Goal: Communication & Community: Answer question/provide support

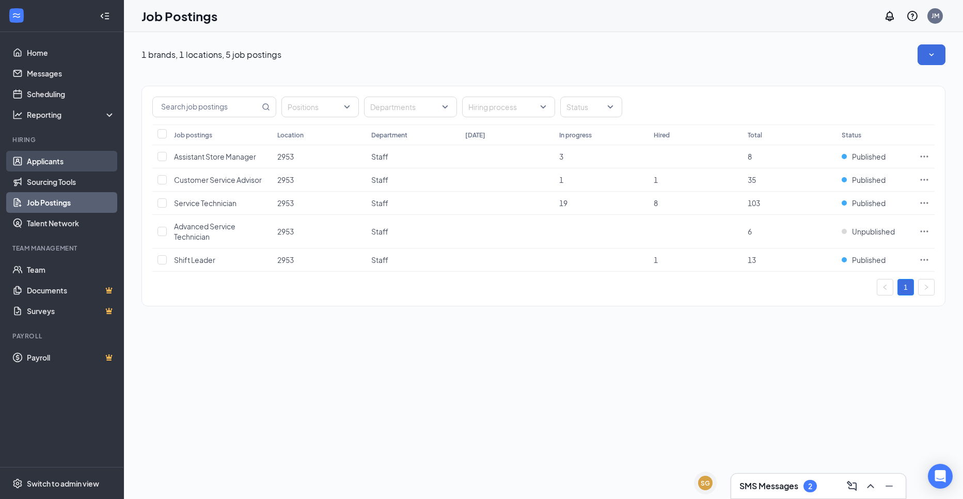
click at [105, 162] on link "Applicants" at bounding box center [71, 161] width 88 height 21
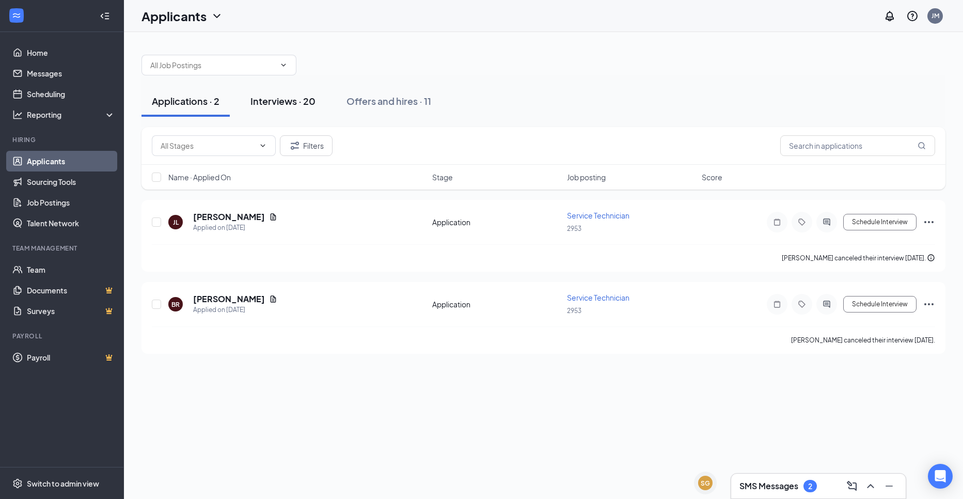
click at [289, 103] on div "Interviews · 20" at bounding box center [282, 101] width 65 height 13
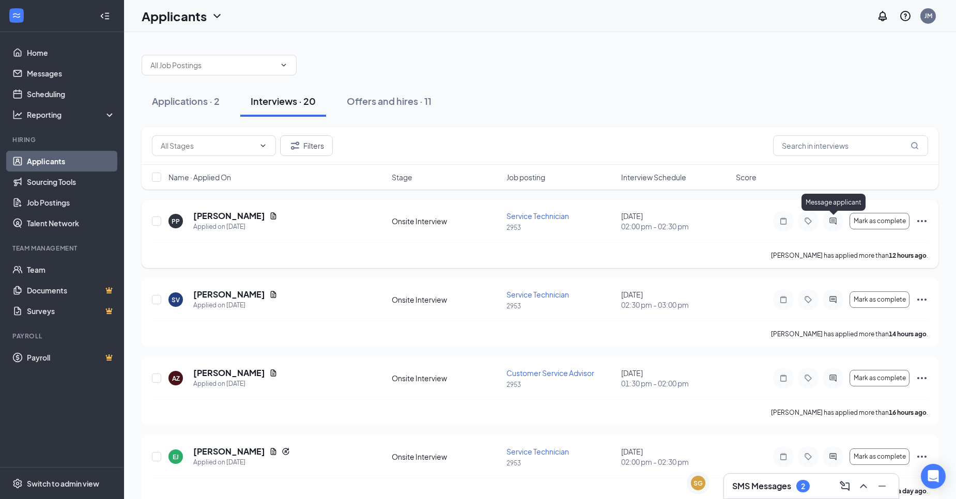
click at [832, 221] on icon "ActiveChat" at bounding box center [832, 220] width 7 height 7
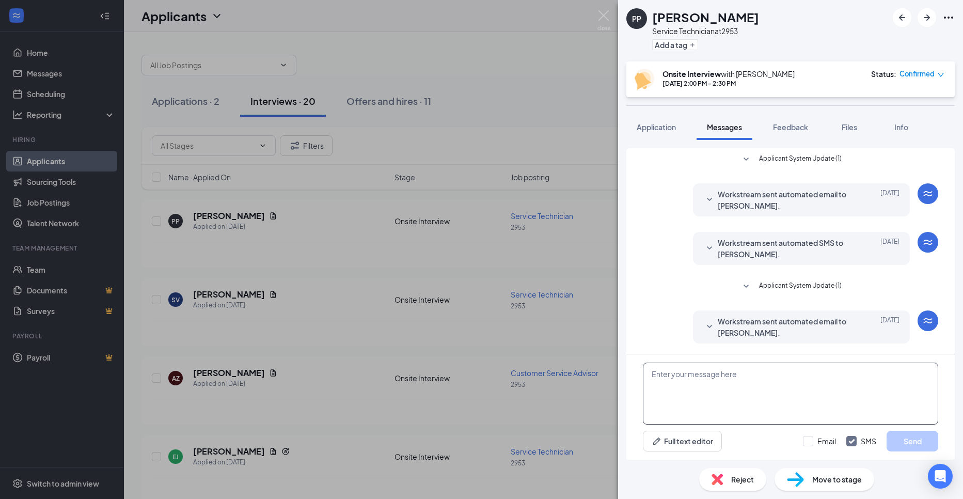
click at [768, 374] on textarea at bounding box center [790, 394] width 295 height 62
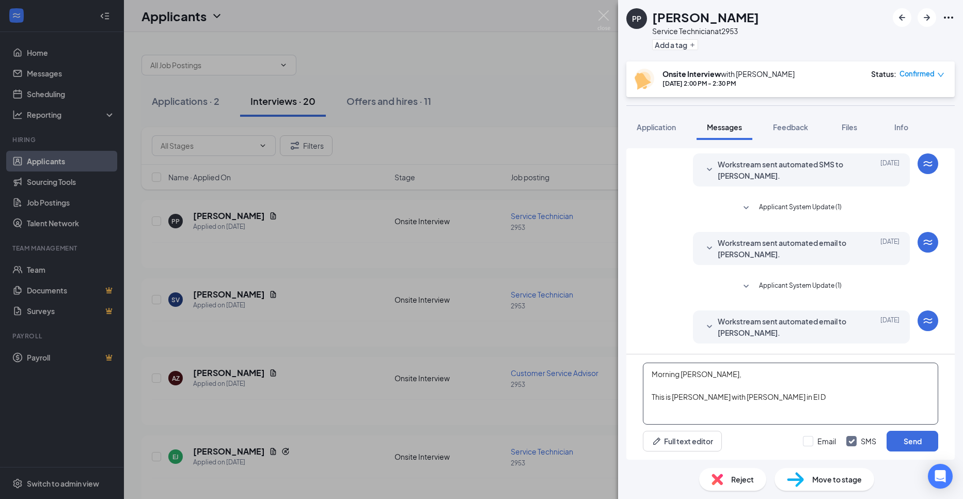
click at [815, 402] on textarea "Morning [PERSON_NAME], This is [PERSON_NAME] with [PERSON_NAME] in El D" at bounding box center [790, 394] width 295 height 62
click at [923, 414] on textarea "Morning [PERSON_NAME], This is [PERSON_NAME] with [PERSON_NAME] in [GEOGRAPHIC_…" at bounding box center [790, 394] width 295 height 62
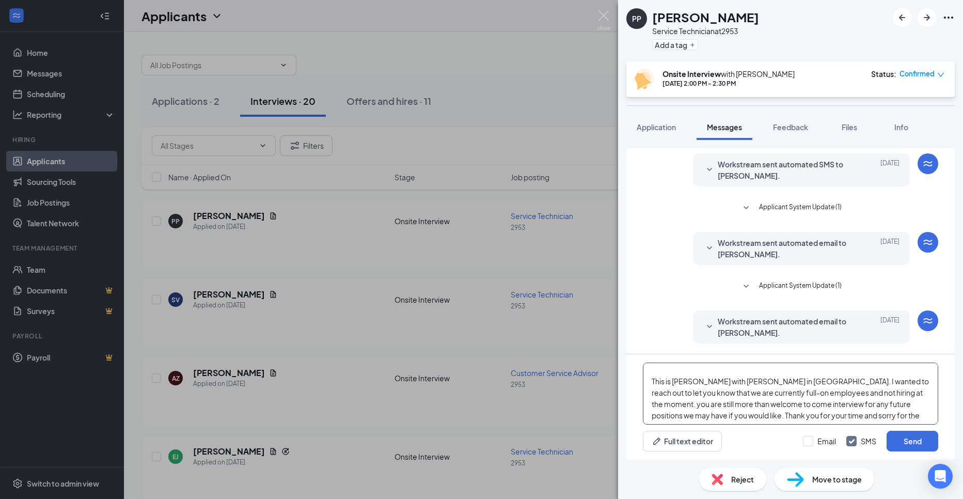
scroll to position [29, 0]
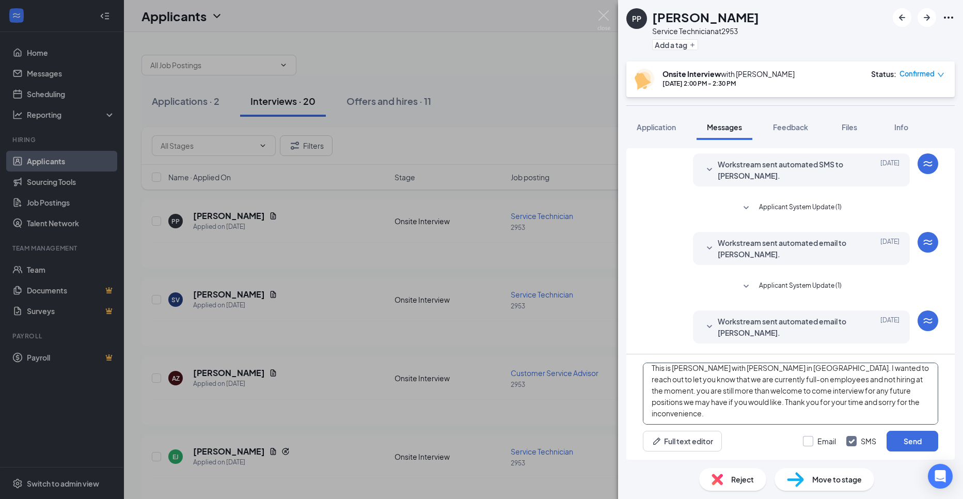
type textarea "Morning [PERSON_NAME], This is [PERSON_NAME] with [PERSON_NAME] in [GEOGRAPHIC_…"
click at [814, 445] on input "Email" at bounding box center [819, 441] width 33 height 10
checkbox input "true"
drag, startPoint x: 647, startPoint y: 373, endPoint x: 840, endPoint y: 431, distance: 201.6
click at [844, 435] on div "Morning [PERSON_NAME], This is [PERSON_NAME] with [PERSON_NAME] in [GEOGRAPHIC_…" at bounding box center [791, 406] width 328 height 105
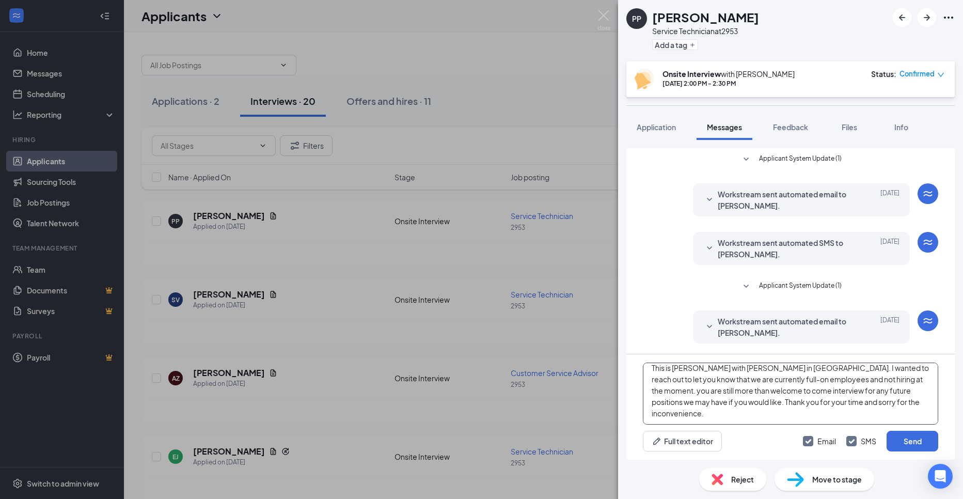
scroll to position [79, 0]
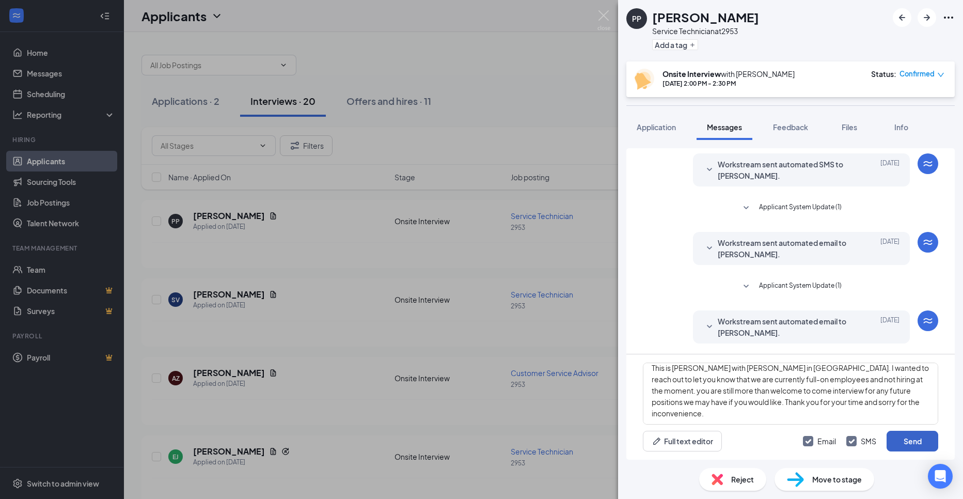
click at [923, 443] on button "Send" at bounding box center [913, 441] width 52 height 21
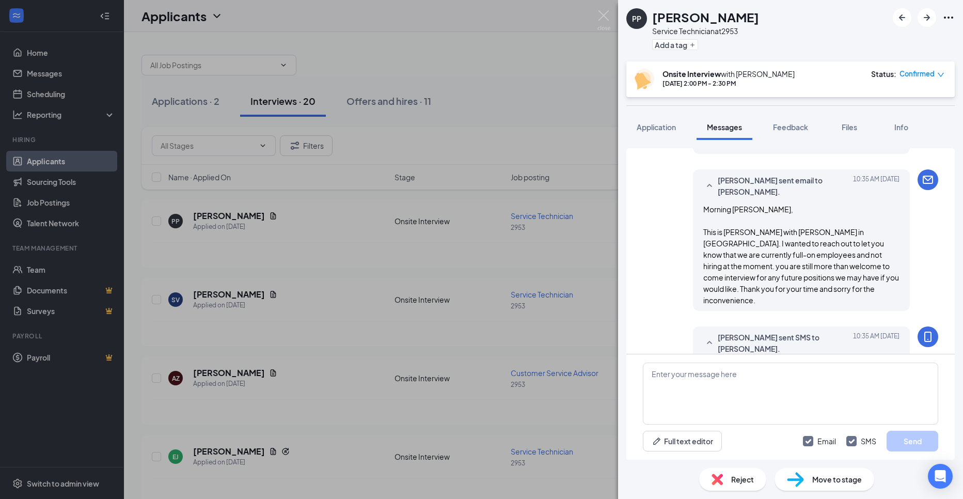
scroll to position [370, 0]
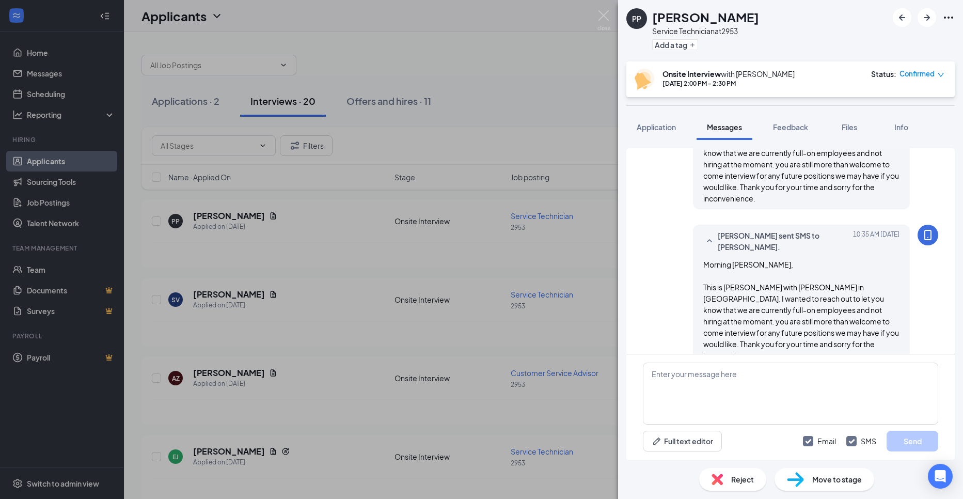
click at [429, 198] on div "PP [PERSON_NAME] Service Technician at 2953 Add a tag Onsite Interview with [PE…" at bounding box center [481, 249] width 963 height 499
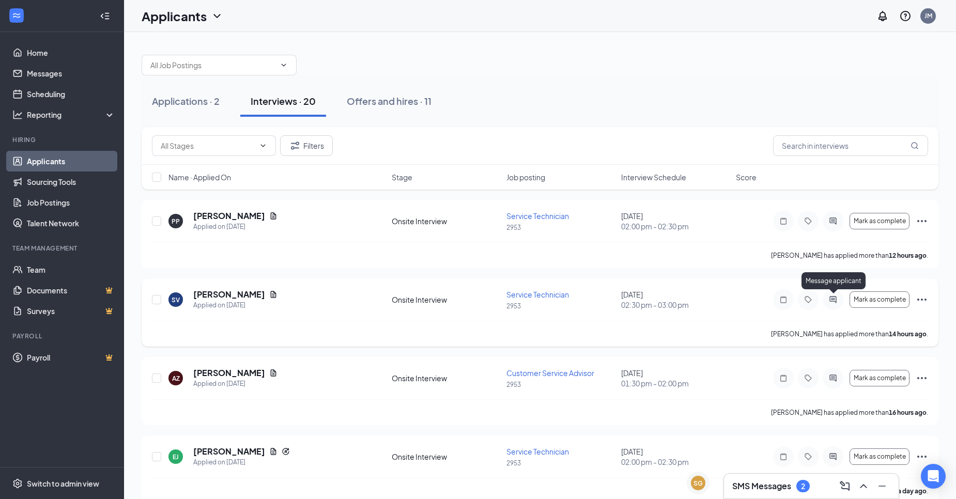
click at [828, 297] on icon "ActiveChat" at bounding box center [832, 299] width 12 height 8
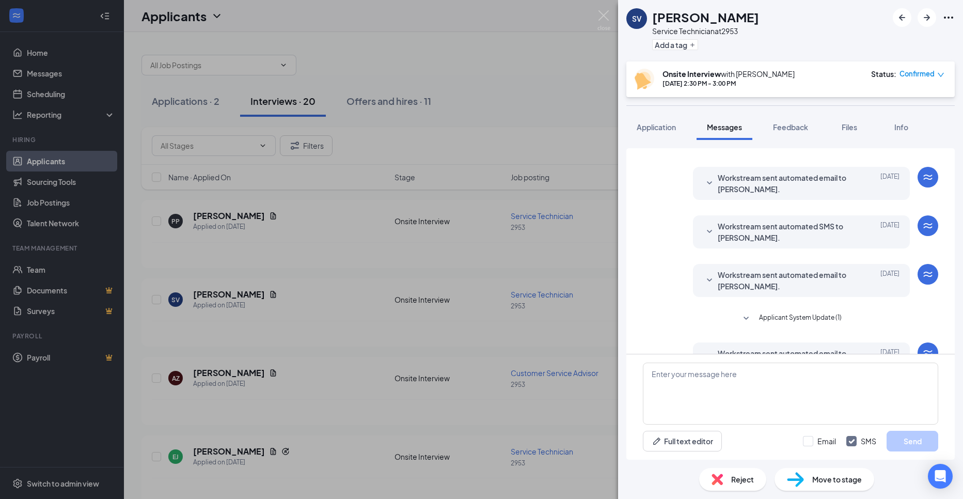
scroll to position [176, 0]
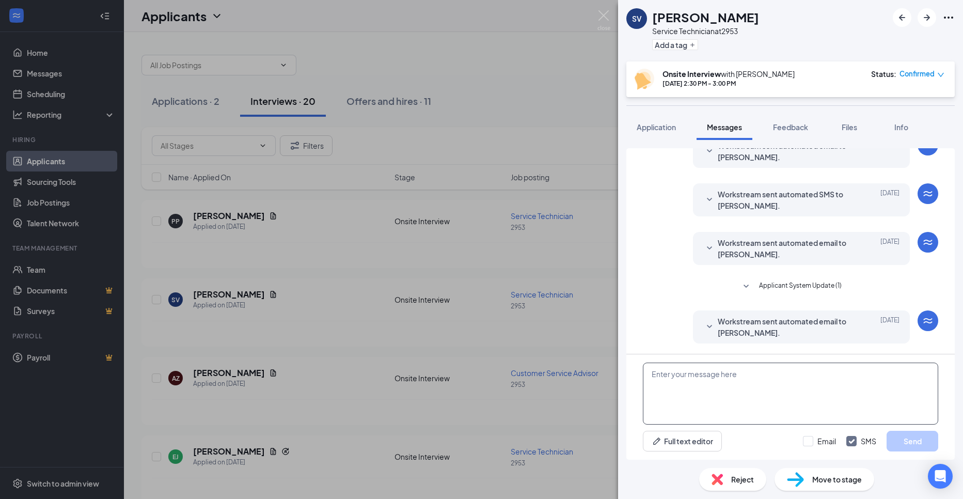
click at [749, 380] on textarea at bounding box center [790, 394] width 295 height 62
paste textarea "Morning [PERSON_NAME], This is [PERSON_NAME] with [PERSON_NAME] in [GEOGRAPHIC_…"
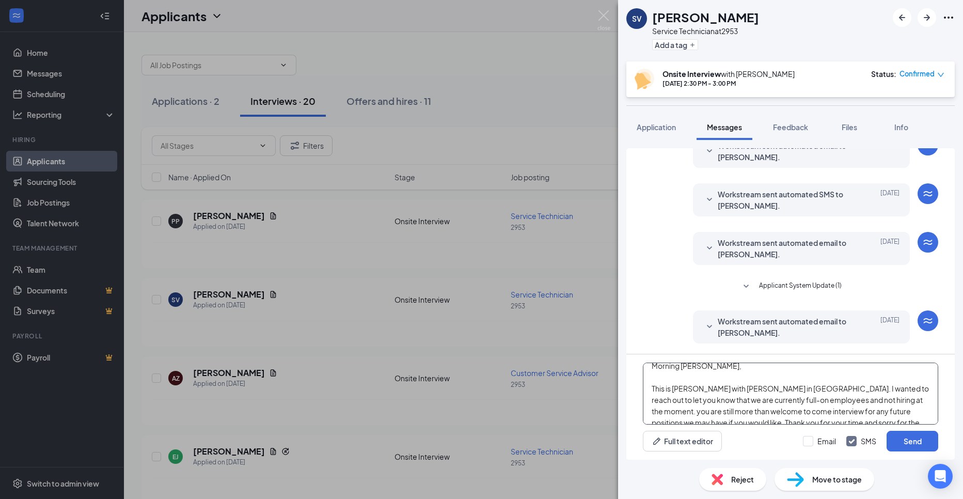
scroll to position [0, 0]
click at [701, 371] on textarea "Morning [PERSON_NAME], This is [PERSON_NAME] with [PERSON_NAME] in [GEOGRAPHIC_…" at bounding box center [790, 394] width 295 height 62
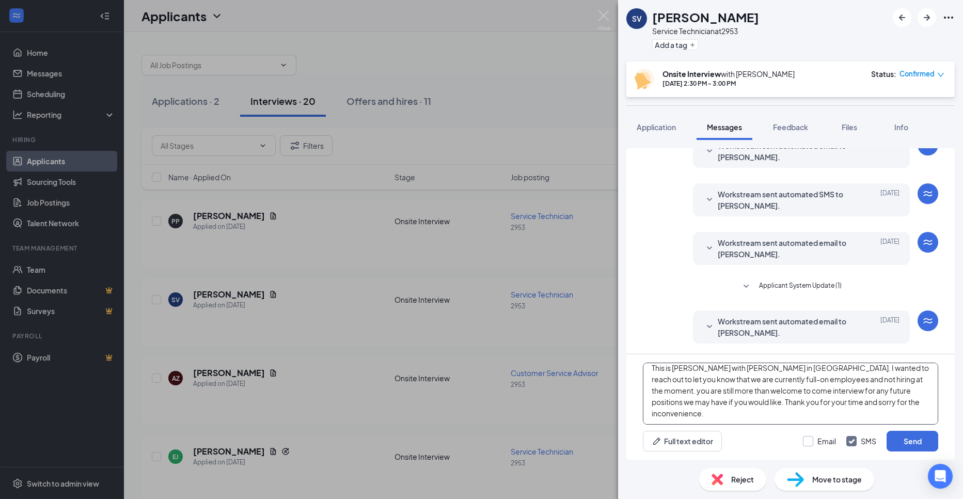
type textarea "Morning [PERSON_NAME], This is [PERSON_NAME] with [PERSON_NAME] in [GEOGRAPHIC_…"
click at [831, 437] on input "Email" at bounding box center [819, 441] width 33 height 10
checkbox input "true"
click at [901, 445] on button "Send" at bounding box center [913, 441] width 52 height 21
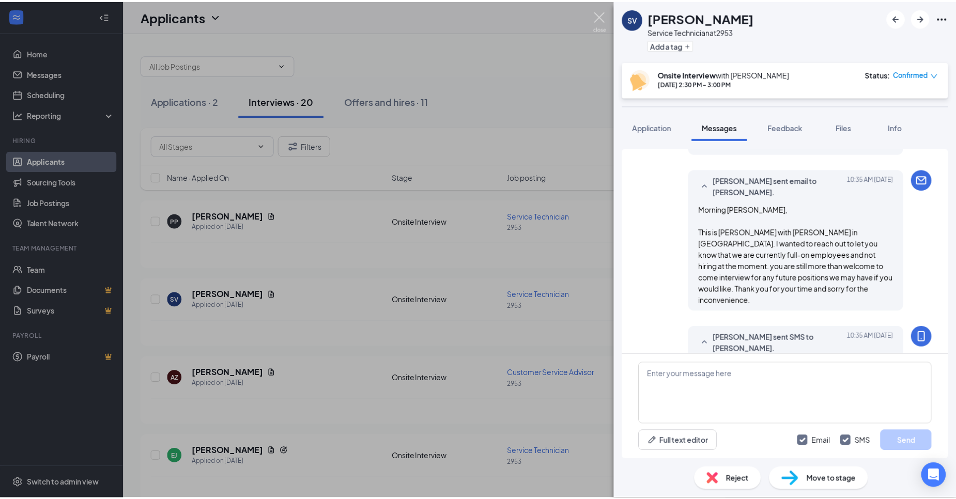
scroll to position [467, 0]
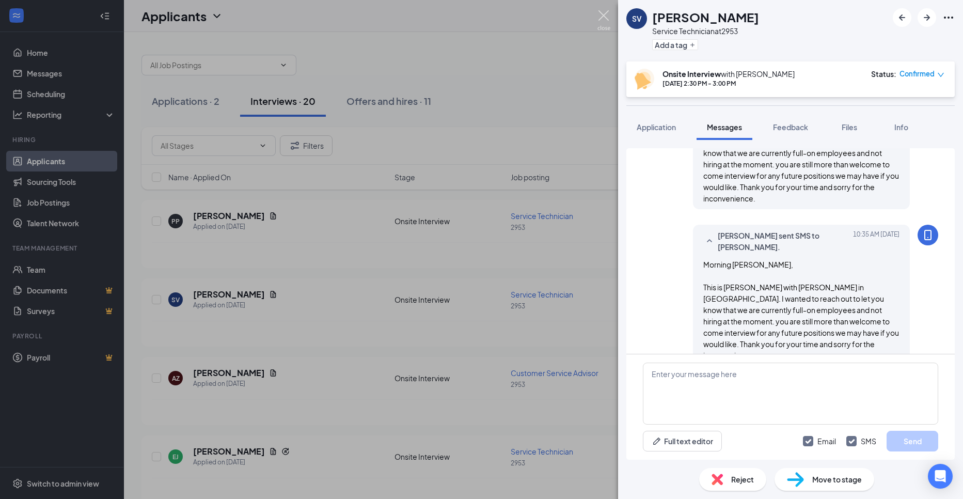
click at [604, 12] on img at bounding box center [604, 20] width 13 height 20
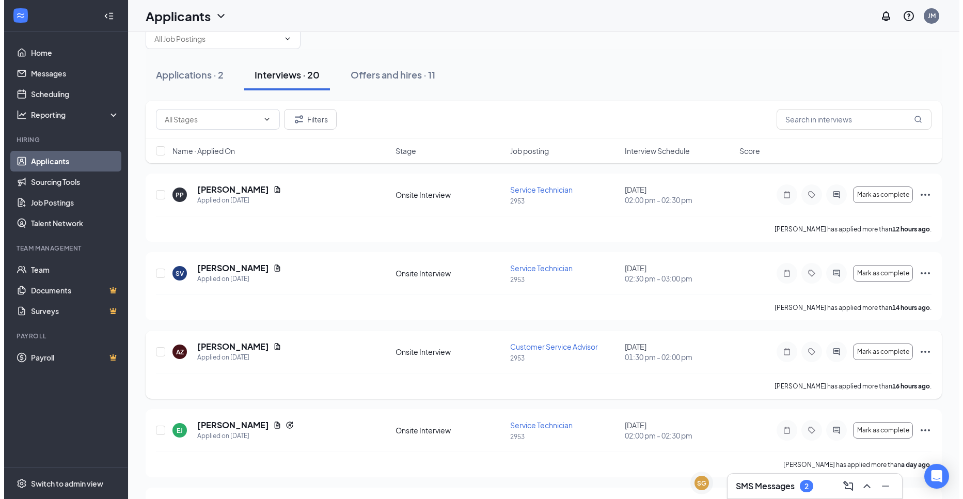
scroll to position [52, 0]
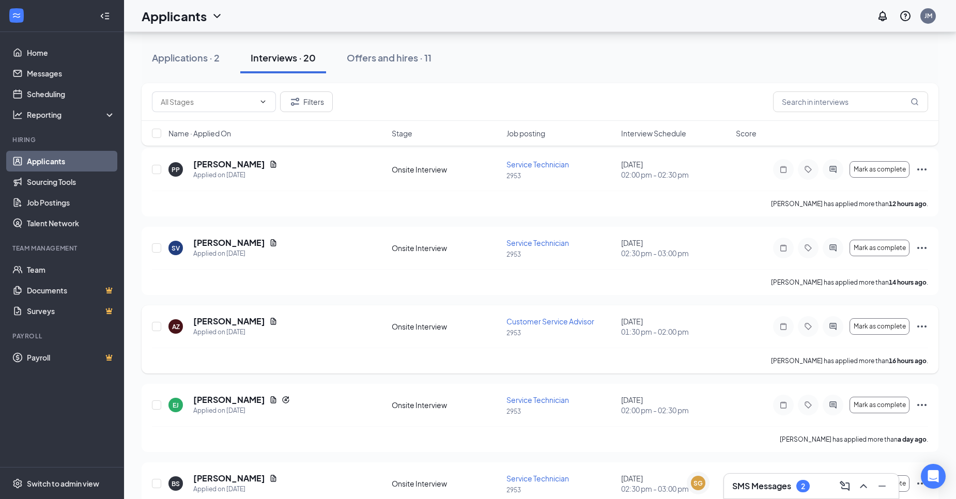
click at [837, 330] on icon "ActiveChat" at bounding box center [832, 326] width 12 height 8
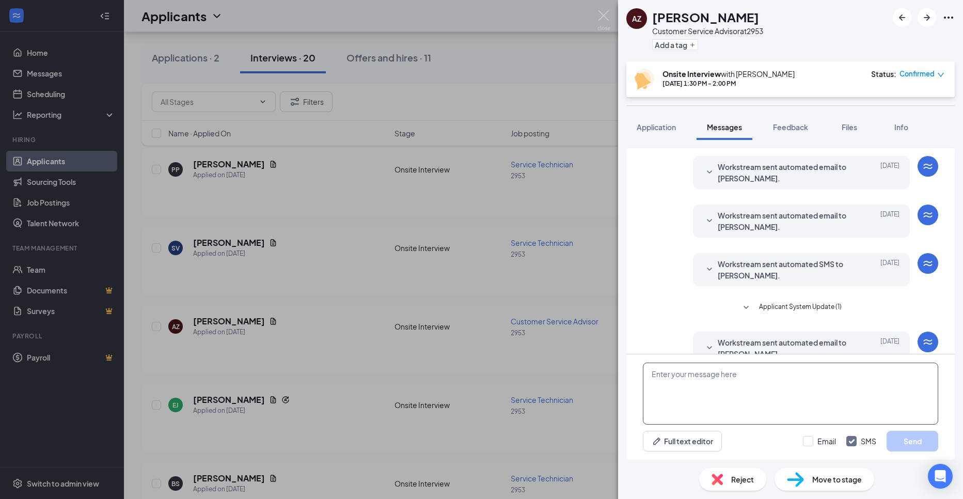
scroll to position [176, 0]
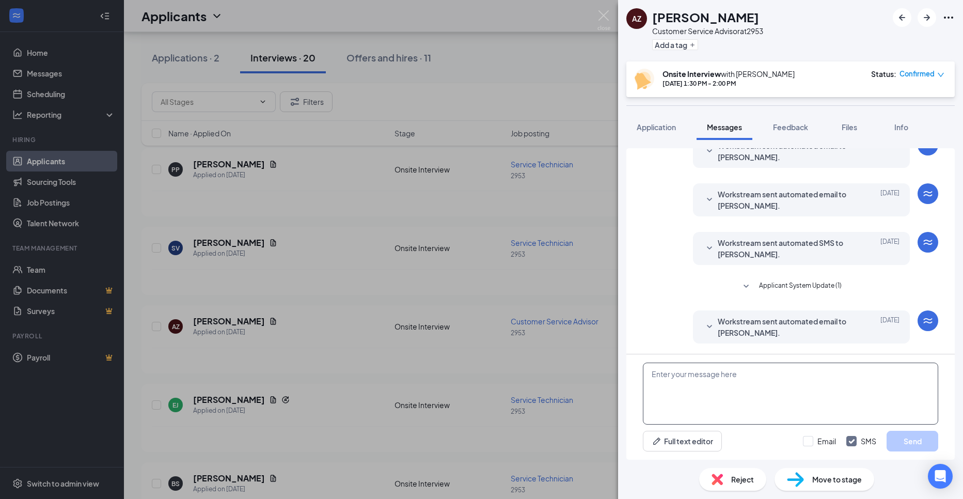
click at [756, 377] on textarea at bounding box center [790, 394] width 295 height 62
paste textarea "Morning [PERSON_NAME], This is [PERSON_NAME] with [PERSON_NAME] in [GEOGRAPHIC_…"
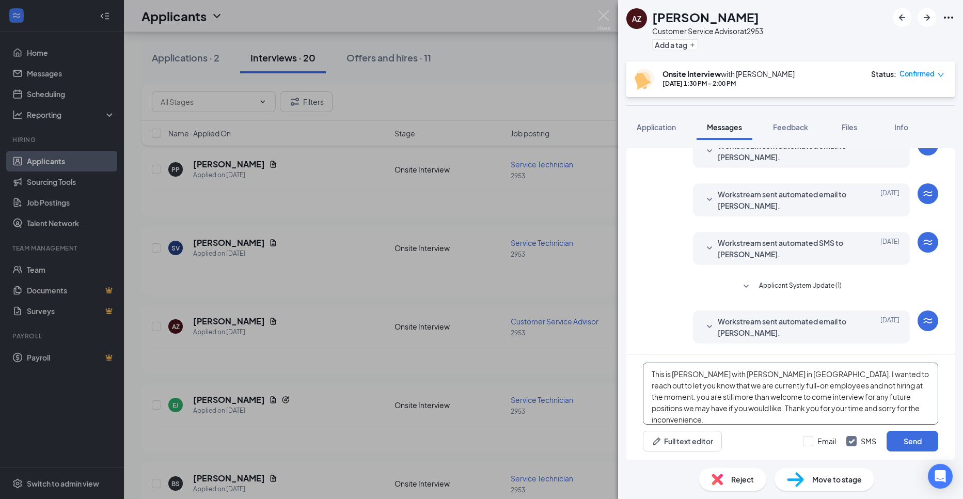
scroll to position [0, 0]
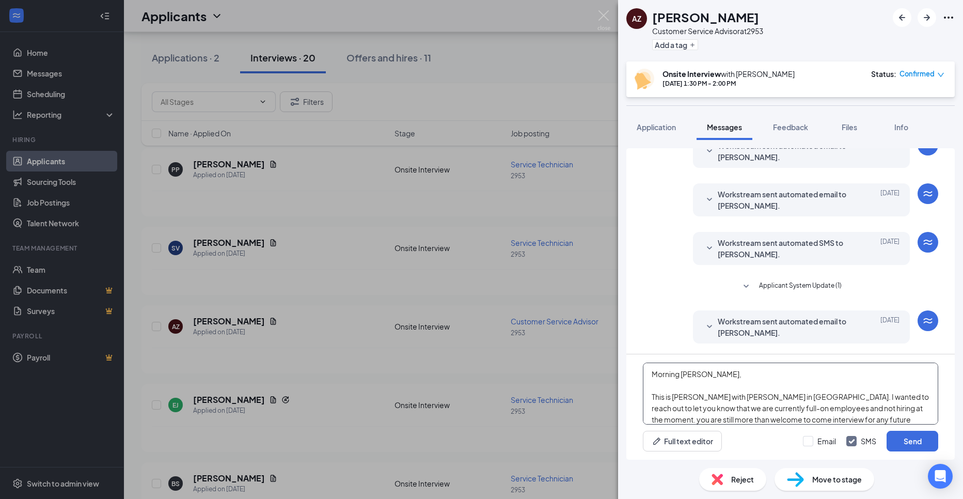
click at [703, 372] on textarea "Morning [PERSON_NAME], This is [PERSON_NAME] with [PERSON_NAME] in [GEOGRAPHIC_…" at bounding box center [790, 394] width 295 height 62
type textarea "Morning [PERSON_NAME], This is [PERSON_NAME] with [PERSON_NAME] in [GEOGRAPHIC_…"
click at [813, 441] on input "Email" at bounding box center [819, 441] width 33 height 10
checkbox input "true"
click at [905, 444] on button "Send" at bounding box center [913, 441] width 52 height 21
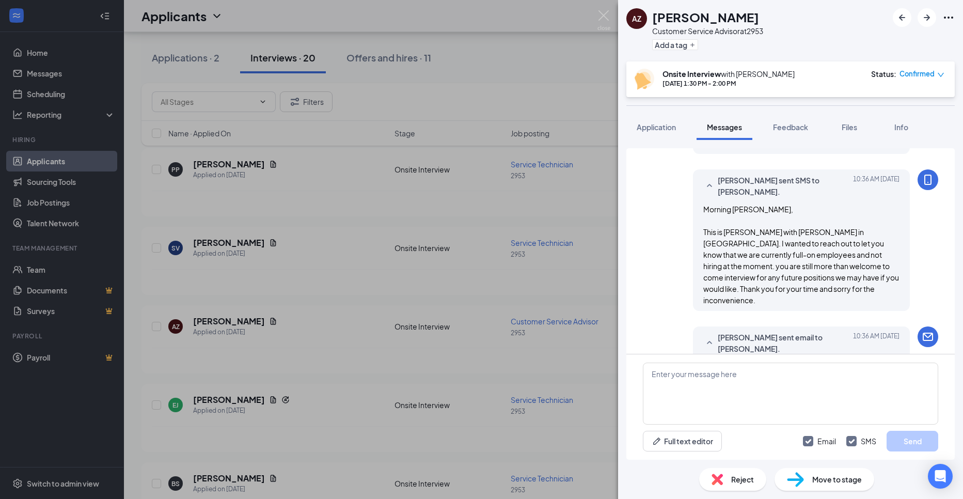
scroll to position [467, 0]
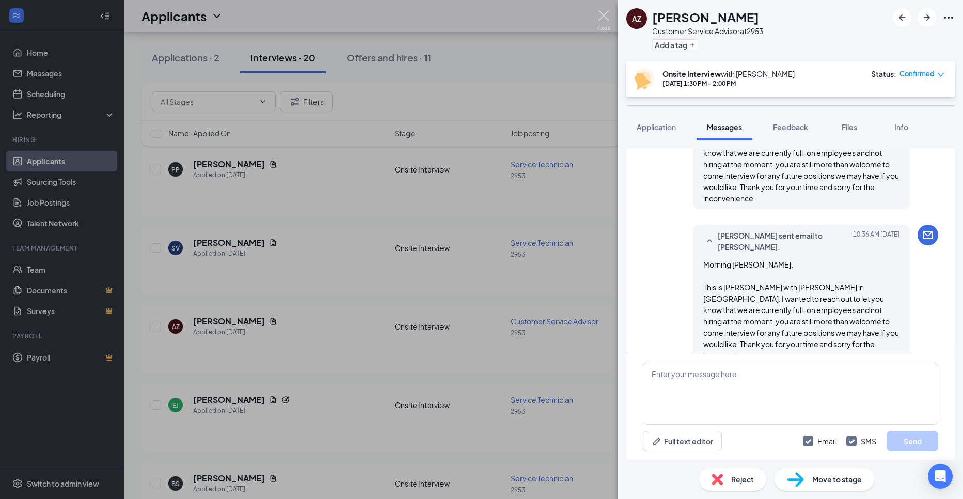
click at [603, 20] on img at bounding box center [604, 20] width 13 height 20
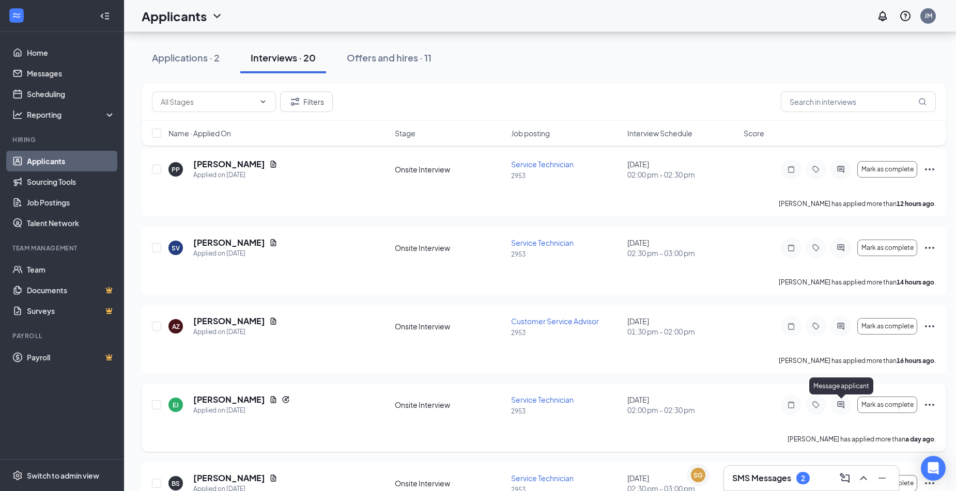
click at [840, 403] on icon "ActiveChat" at bounding box center [840, 404] width 7 height 7
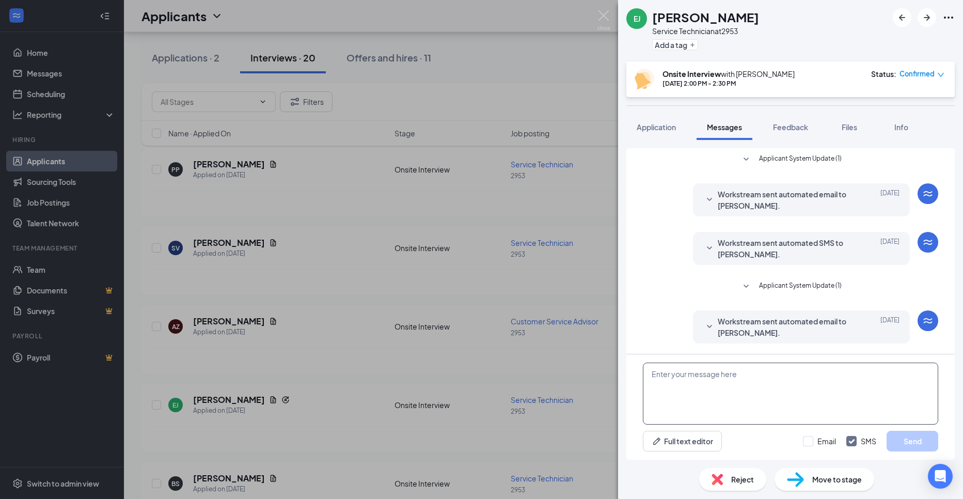
scroll to position [79, 0]
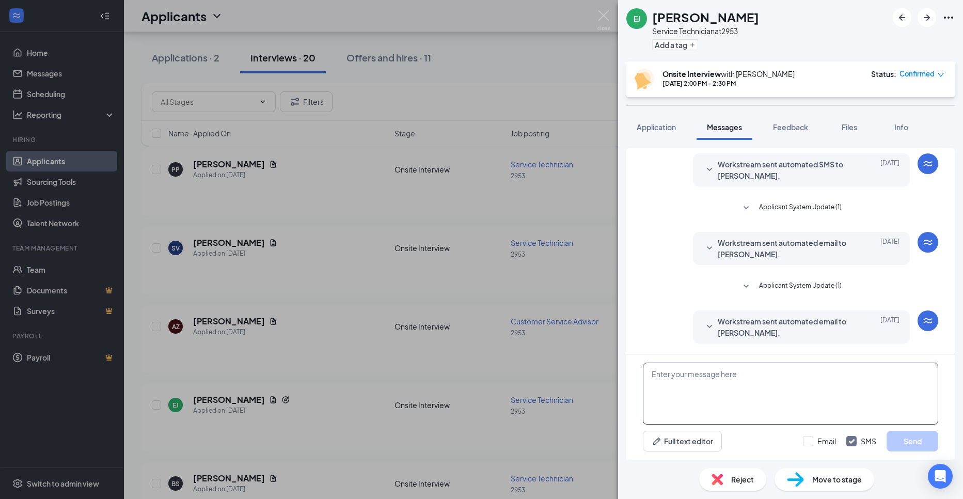
click at [758, 379] on textarea at bounding box center [790, 394] width 295 height 62
paste textarea "Morning [PERSON_NAME], This is [PERSON_NAME] with [PERSON_NAME] in [GEOGRAPHIC_…"
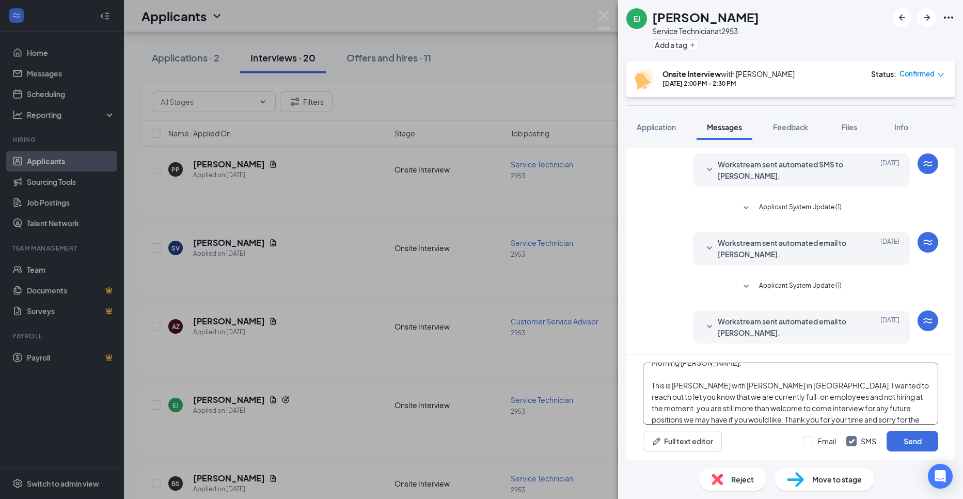
scroll to position [0, 0]
click at [703, 372] on textarea "Morning [PERSON_NAME], This is [PERSON_NAME] with [PERSON_NAME] in [GEOGRAPHIC_…" at bounding box center [790, 394] width 295 height 62
type textarea "Morning Emir, This is [PERSON_NAME] with [PERSON_NAME] in [GEOGRAPHIC_DATA]. I …"
click at [831, 440] on input "Email" at bounding box center [819, 441] width 33 height 10
checkbox input "true"
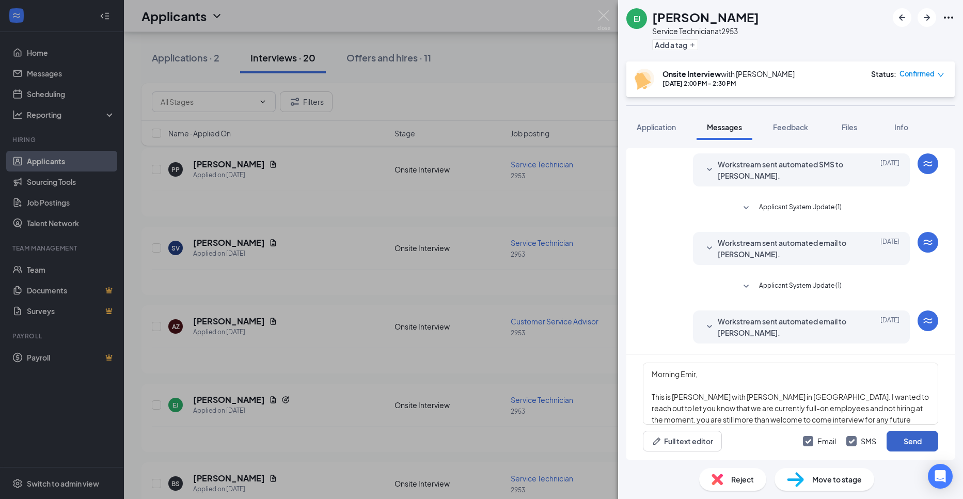
click at [907, 441] on button "Send" at bounding box center [913, 441] width 52 height 21
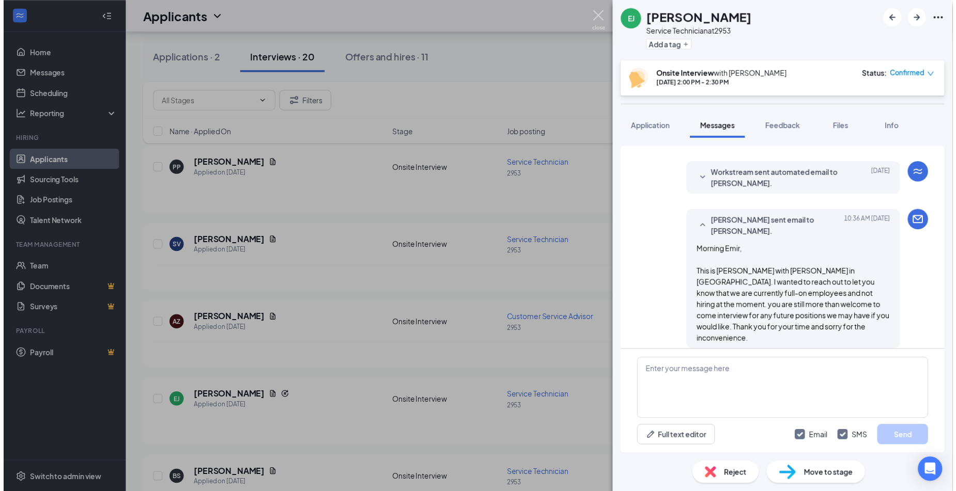
scroll to position [333, 0]
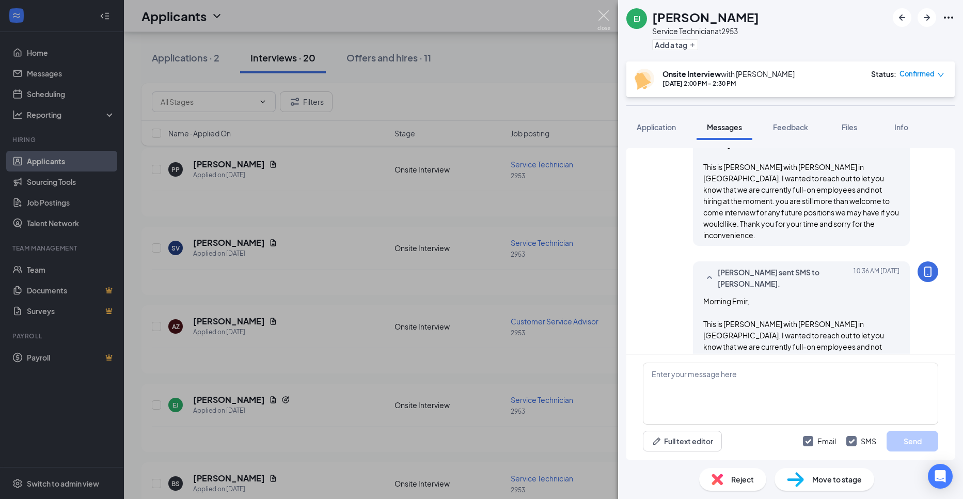
click at [608, 19] on img at bounding box center [604, 20] width 13 height 20
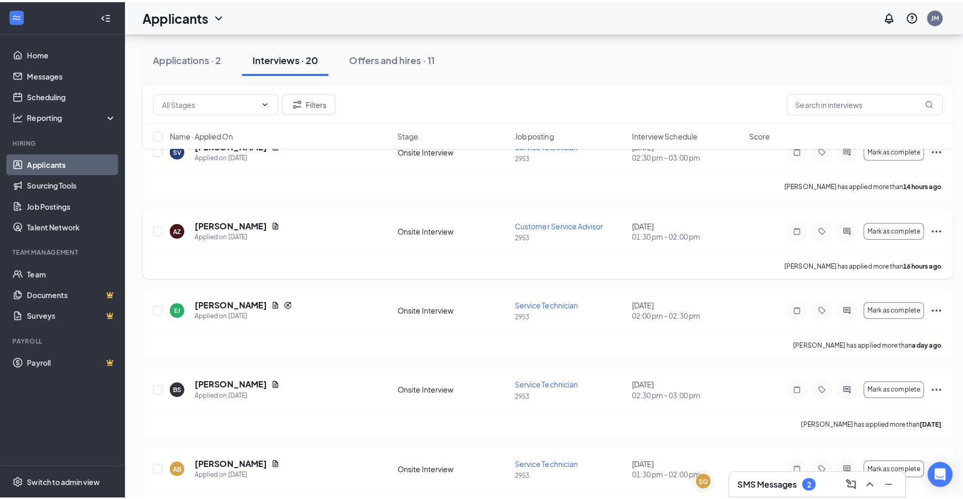
scroll to position [155, 0]
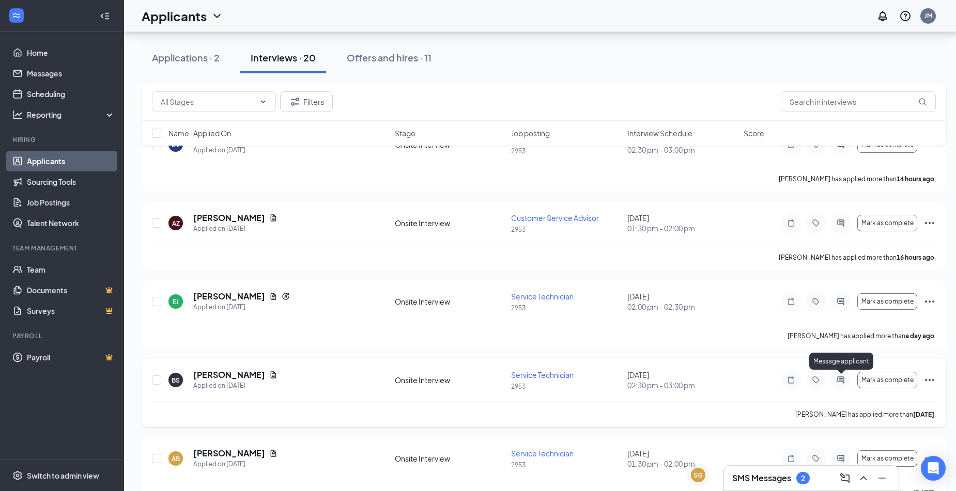
click at [839, 380] on icon "ActiveChat" at bounding box center [840, 380] width 12 height 8
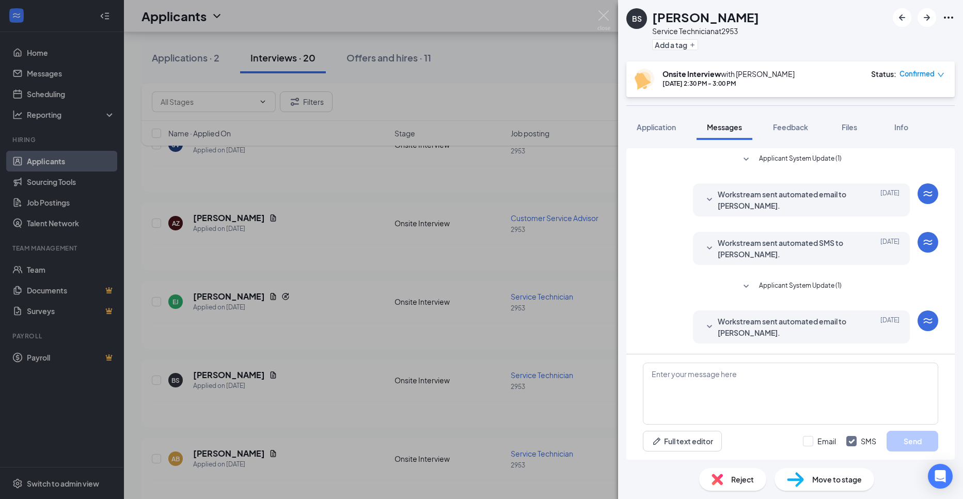
scroll to position [79, 0]
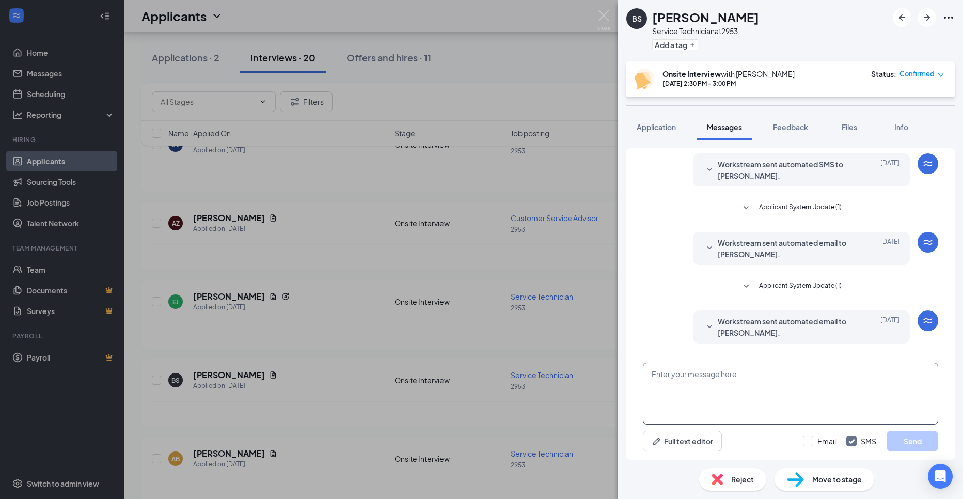
click at [754, 381] on textarea at bounding box center [790, 394] width 295 height 62
paste textarea "Morning [PERSON_NAME], This is [PERSON_NAME] with [PERSON_NAME] in [GEOGRAPHIC_…"
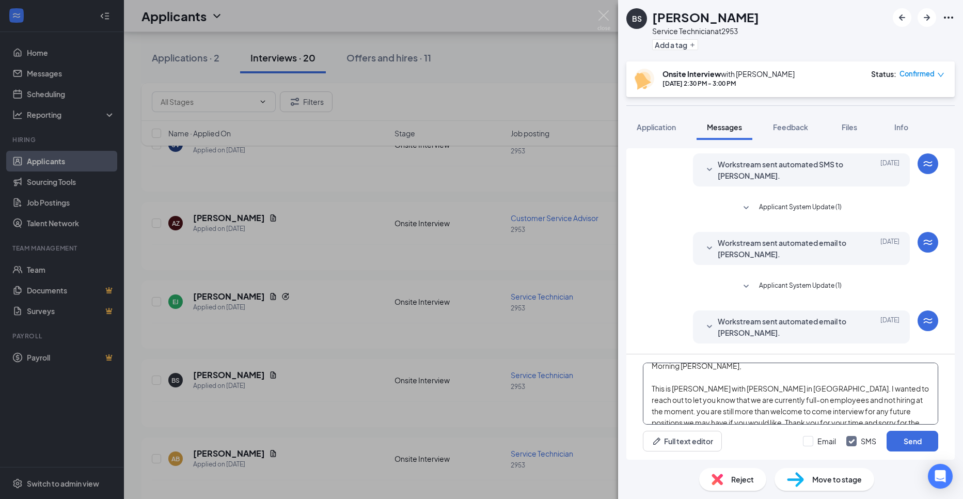
scroll to position [0, 0]
click at [703, 368] on textarea "Morning [PERSON_NAME], This is [PERSON_NAME] with [PERSON_NAME] in [GEOGRAPHIC_…" at bounding box center [790, 394] width 295 height 62
type textarea "Morning Banrose, This is [PERSON_NAME] with [PERSON_NAME] in [GEOGRAPHIC_DATA].…"
click at [806, 440] on input "Email" at bounding box center [819, 441] width 33 height 10
checkbox input "true"
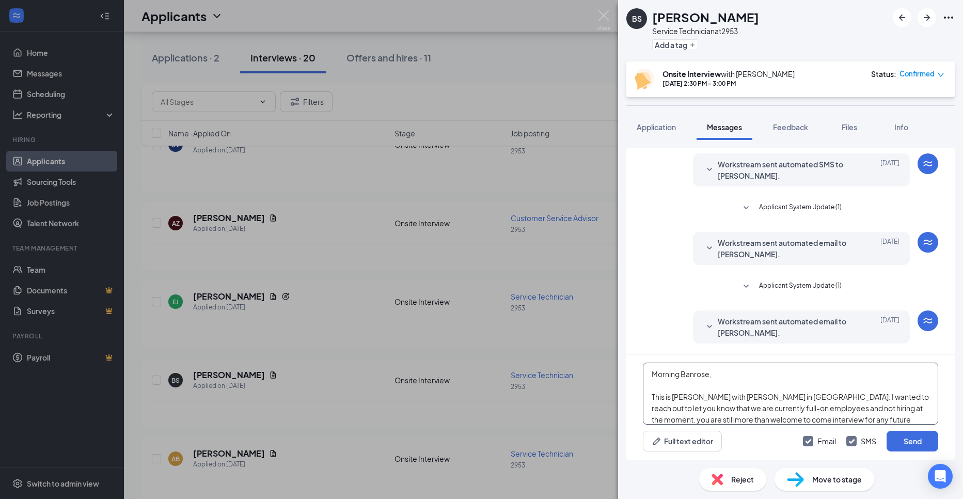
click at [803, 392] on textarea "Morning Banrose, This is [PERSON_NAME] with [PERSON_NAME] in [GEOGRAPHIC_DATA].…" at bounding box center [790, 394] width 295 height 62
click at [913, 438] on button "Send" at bounding box center [913, 441] width 52 height 21
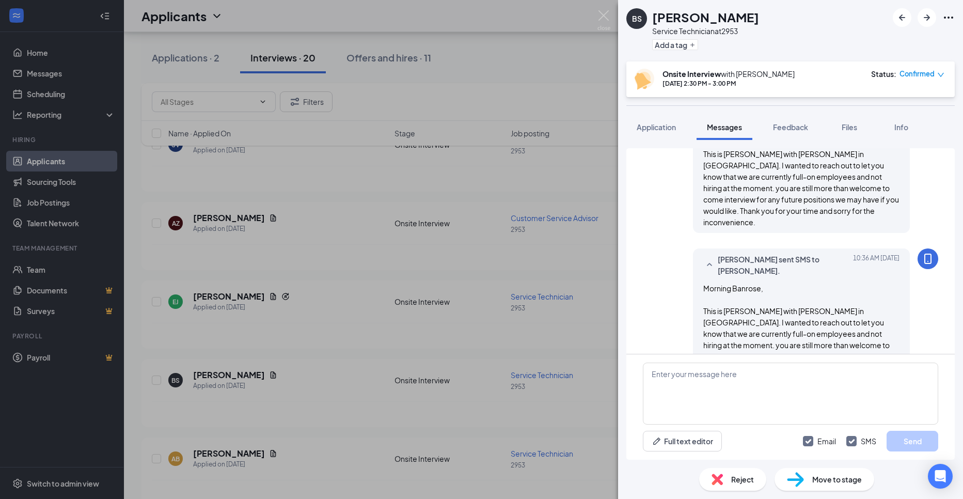
scroll to position [370, 0]
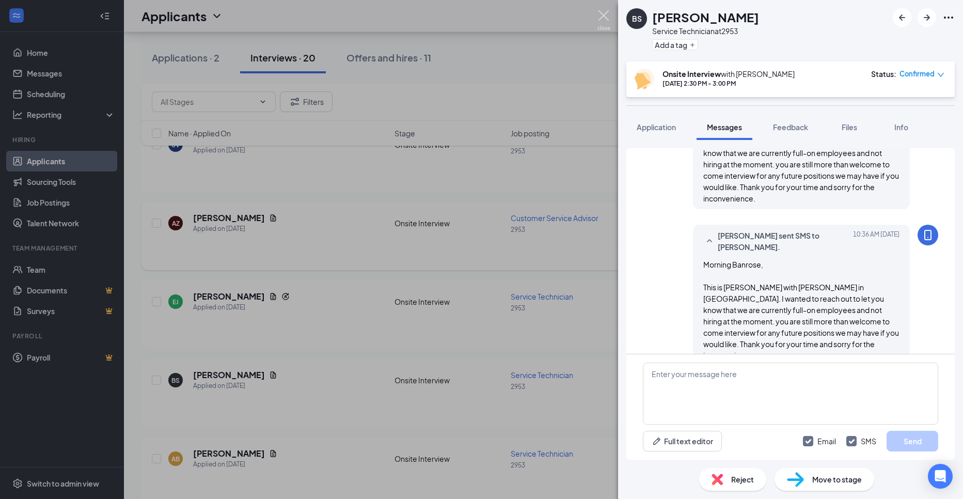
click at [602, 18] on img at bounding box center [604, 20] width 13 height 20
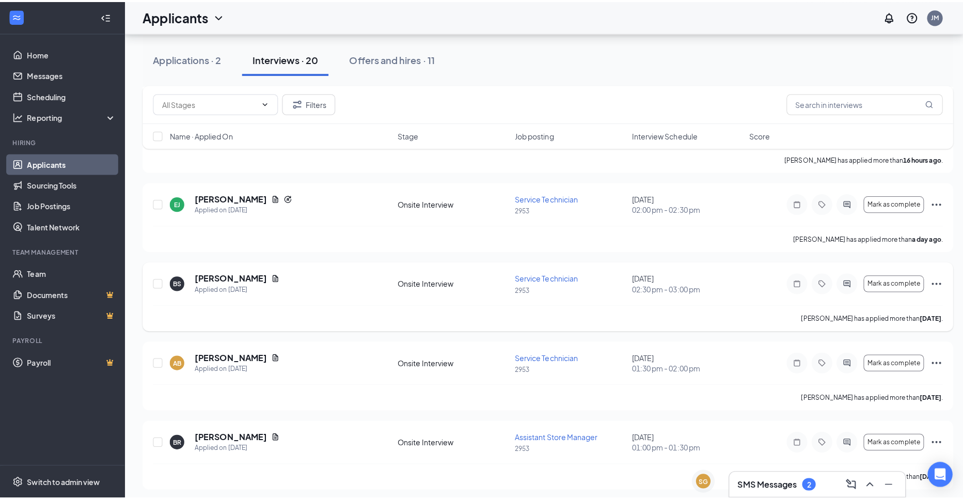
scroll to position [258, 0]
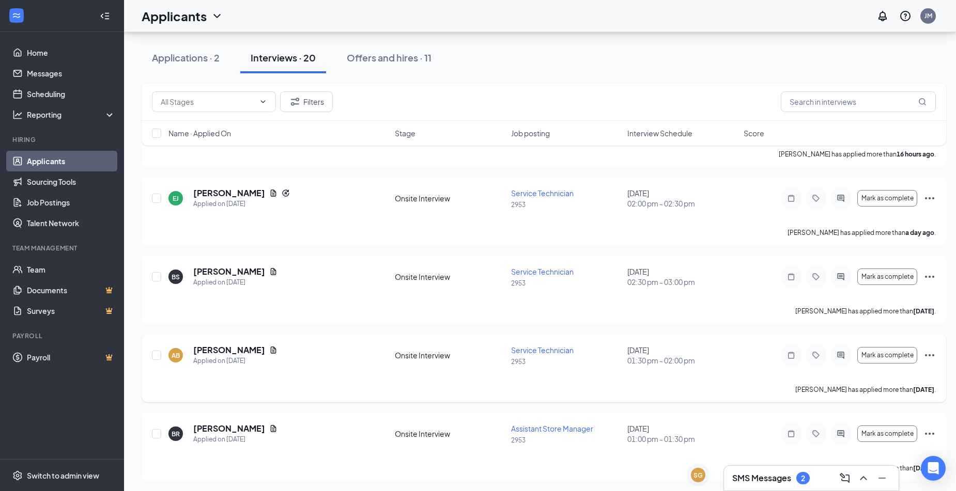
click at [842, 362] on div at bounding box center [840, 355] width 21 height 21
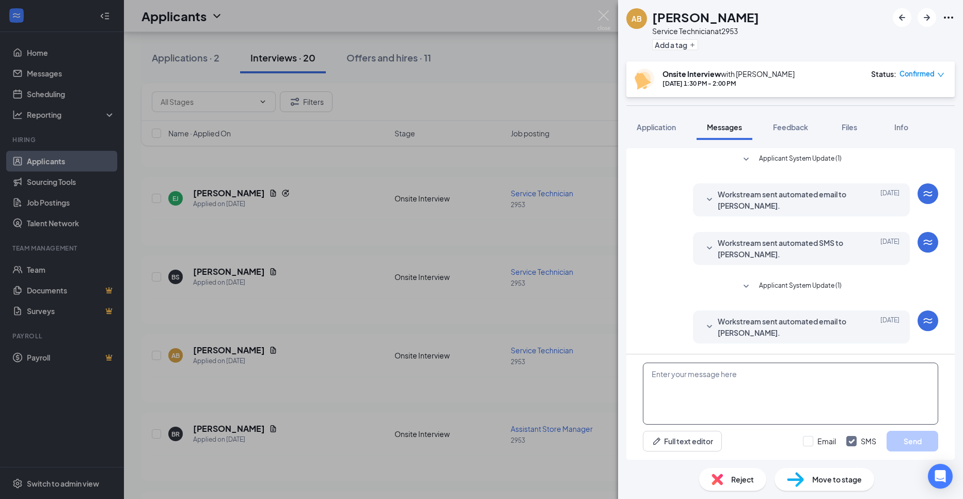
scroll to position [79, 0]
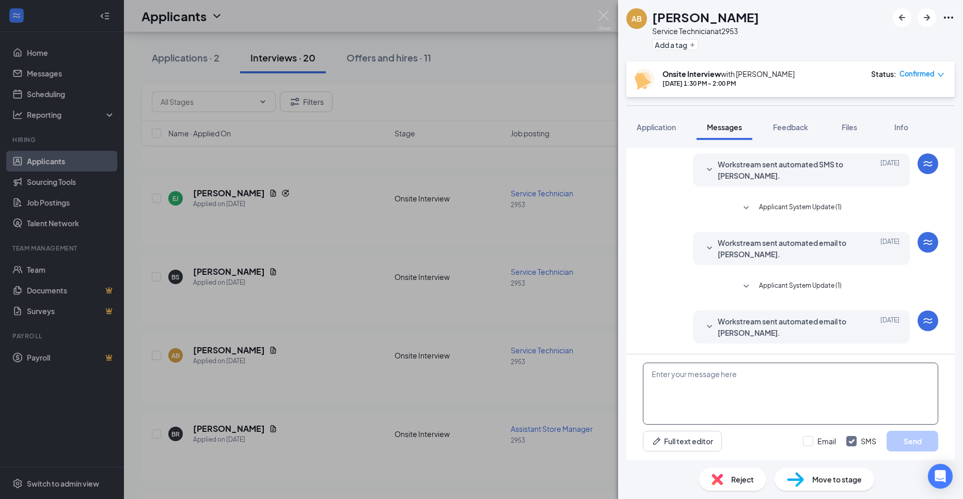
click at [772, 390] on textarea at bounding box center [790, 394] width 295 height 62
paste textarea "Morning [PERSON_NAME], This is [PERSON_NAME] with [PERSON_NAME] in [GEOGRAPHIC_…"
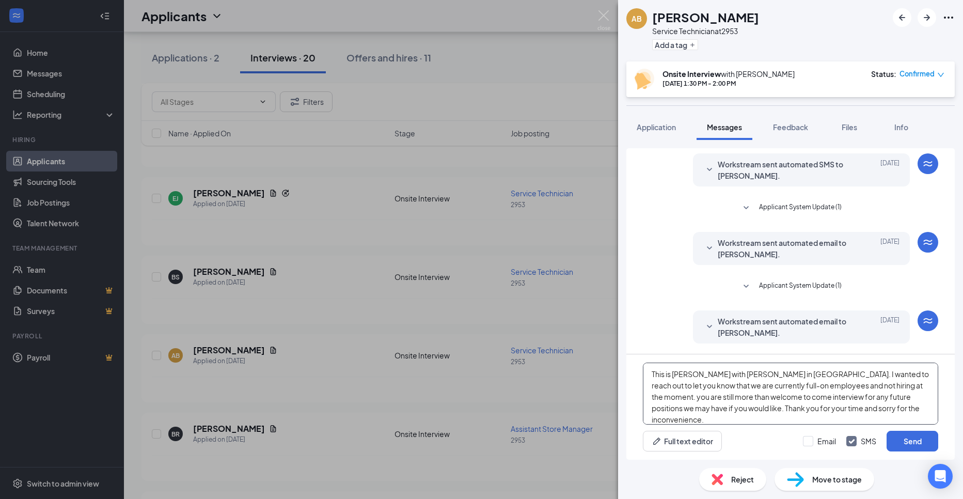
scroll to position [0, 0]
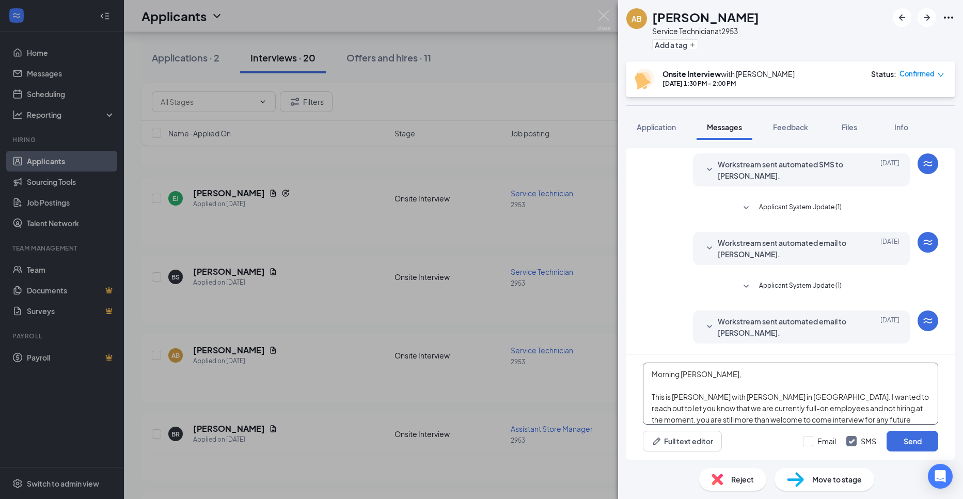
click at [702, 370] on textarea "Morning [PERSON_NAME], This is [PERSON_NAME] with [PERSON_NAME] in [GEOGRAPHIC_…" at bounding box center [790, 394] width 295 height 62
type textarea "Morning Ajani, This is [PERSON_NAME] with [PERSON_NAME] in [GEOGRAPHIC_DATA]. I…"
click at [808, 445] on input "Email" at bounding box center [819, 441] width 33 height 10
checkbox input "true"
click at [917, 436] on button "Send" at bounding box center [913, 441] width 52 height 21
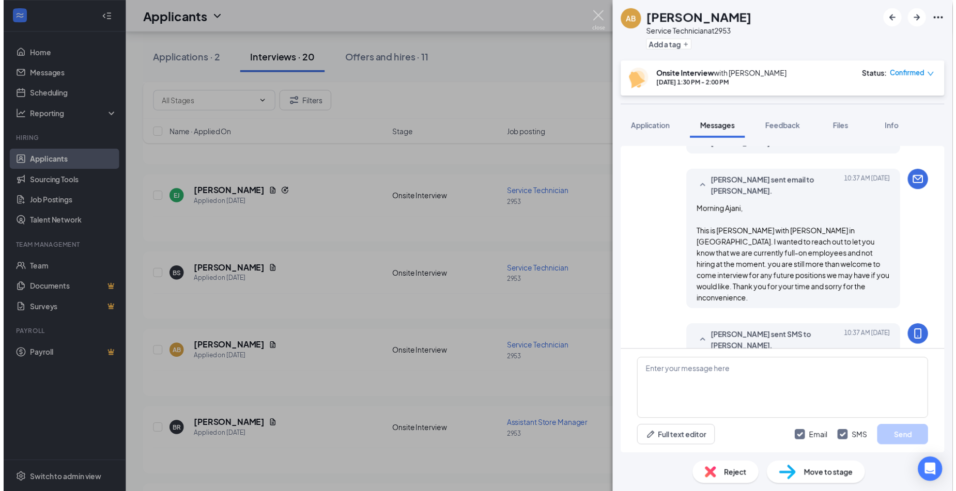
scroll to position [359, 0]
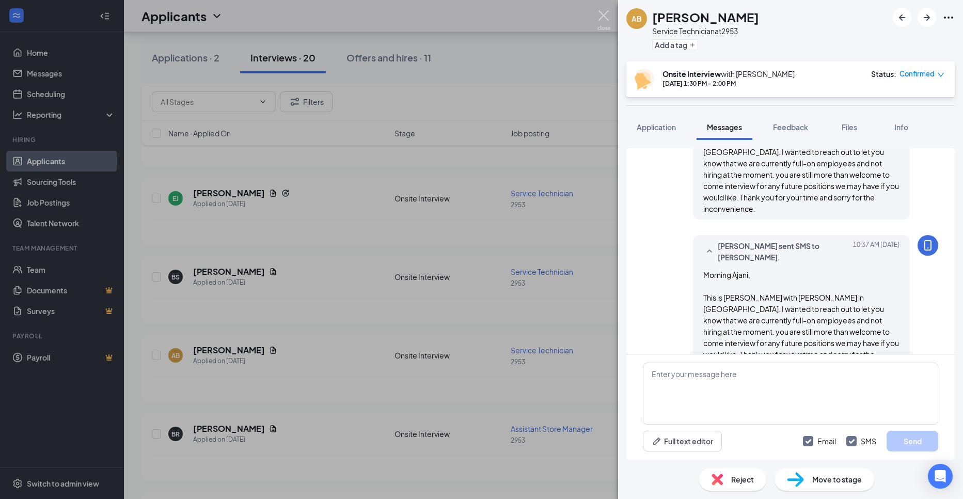
click at [604, 14] on img at bounding box center [604, 20] width 13 height 20
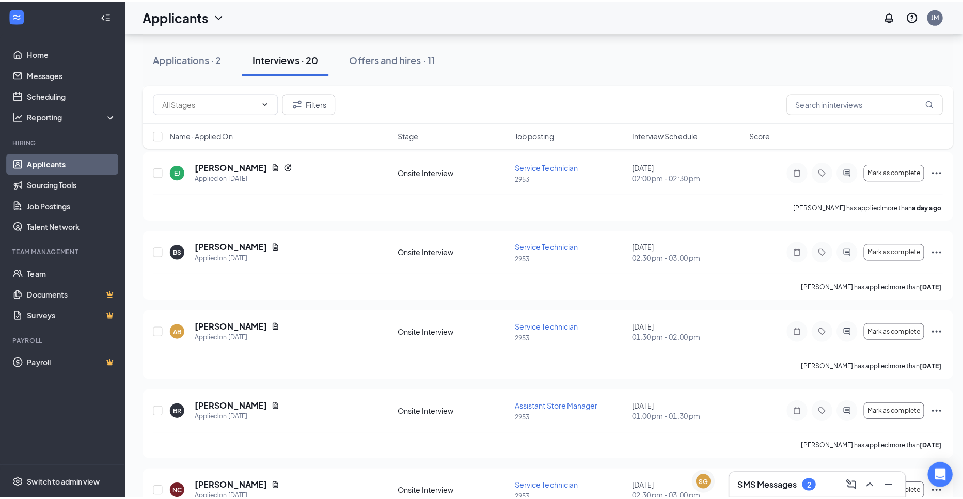
scroll to position [310, 0]
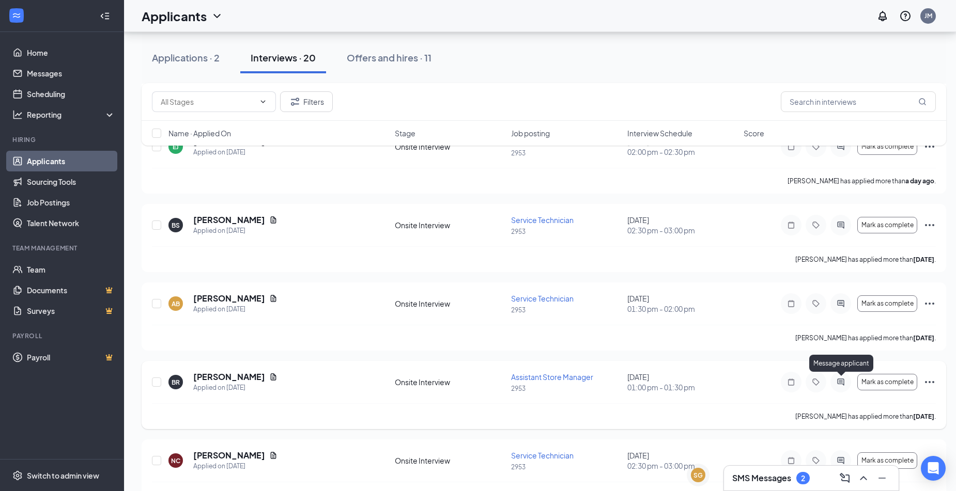
click at [839, 381] on icon "ActiveChat" at bounding box center [840, 382] width 7 height 7
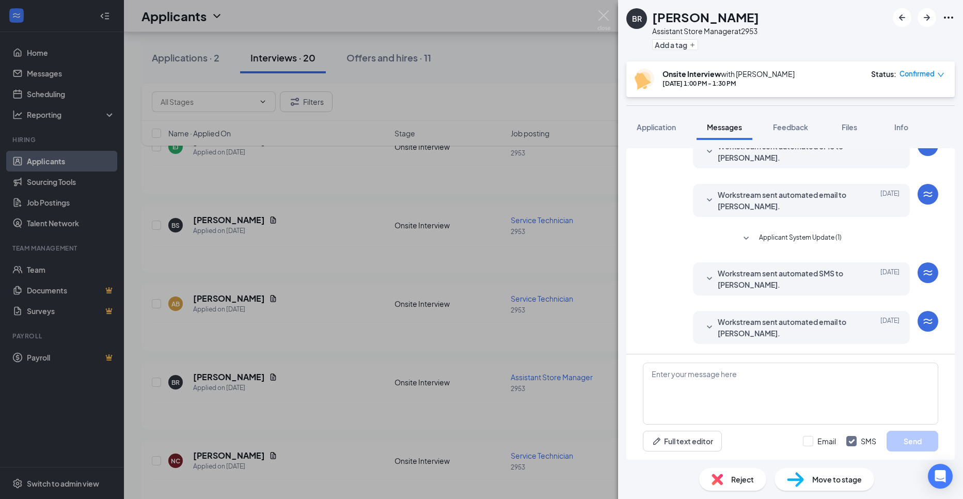
scroll to position [224, 0]
click at [791, 374] on textarea at bounding box center [790, 394] width 295 height 62
paste textarea "Morning [PERSON_NAME], This is [PERSON_NAME] with [PERSON_NAME] in [GEOGRAPHIC_…"
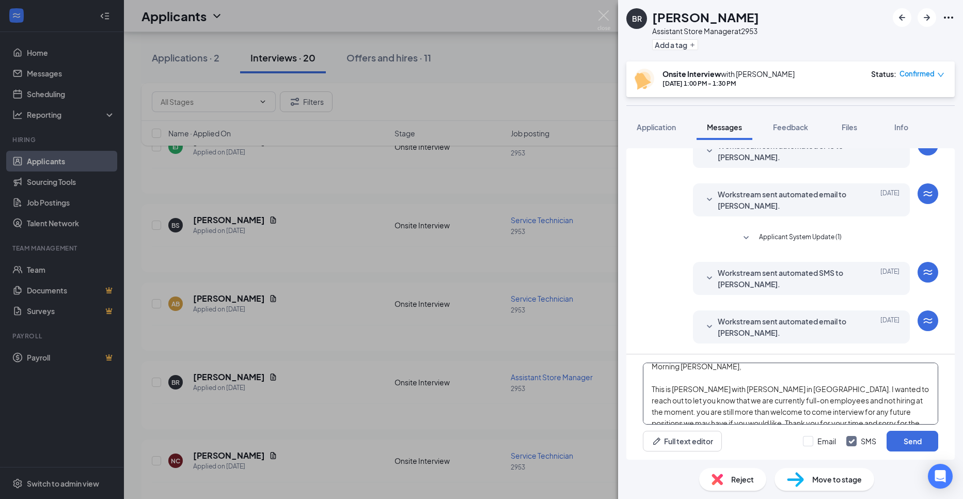
scroll to position [0, 0]
click at [703, 373] on textarea "Morning [PERSON_NAME], This is [PERSON_NAME] with [PERSON_NAME] in [GEOGRAPHIC_…" at bounding box center [790, 394] width 295 height 62
type textarea "Morning [PERSON_NAME], This is [PERSON_NAME] with [PERSON_NAME] in [GEOGRAPHIC_…"
click at [812, 440] on input "Email" at bounding box center [819, 441] width 33 height 10
checkbox input "true"
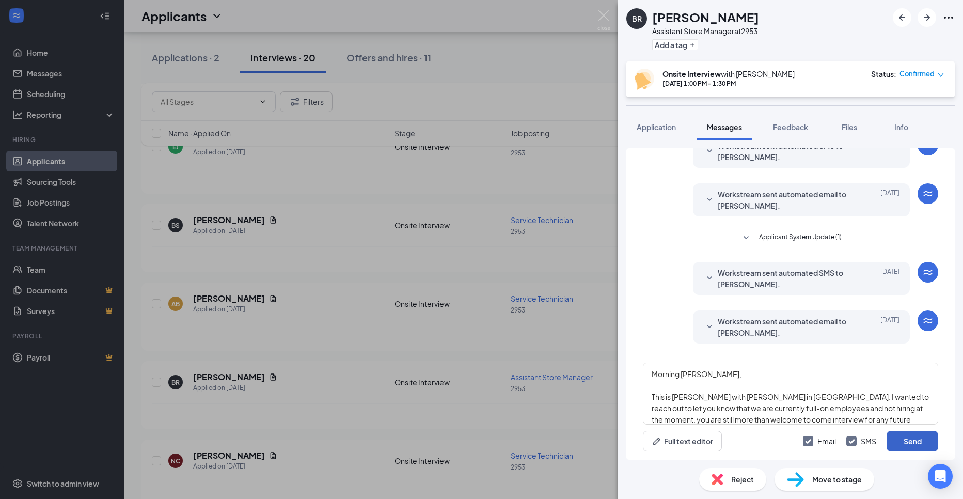
click at [898, 442] on button "Send" at bounding box center [913, 441] width 52 height 21
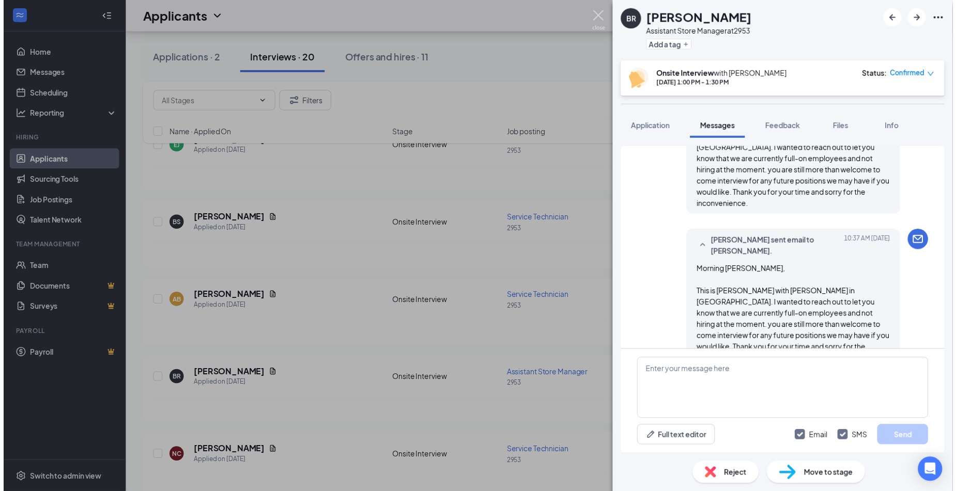
scroll to position [515, 0]
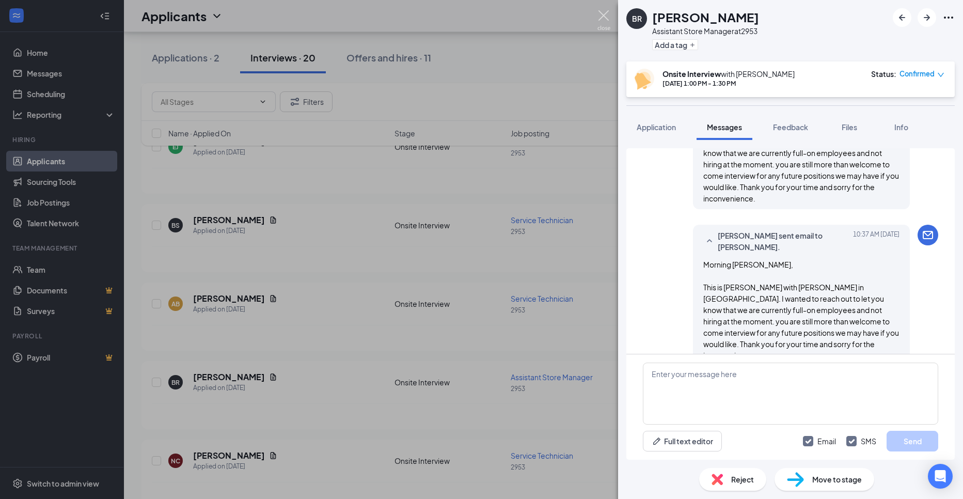
click at [605, 14] on img at bounding box center [604, 20] width 13 height 20
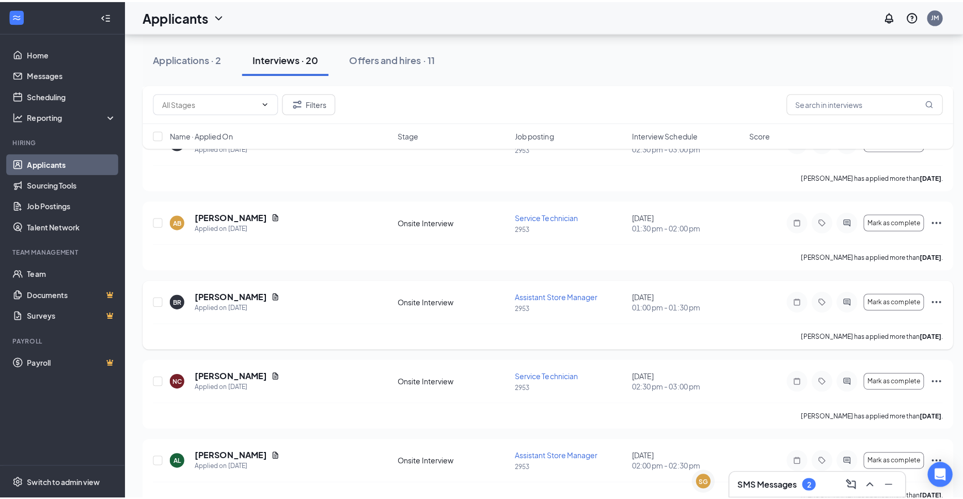
scroll to position [413, 0]
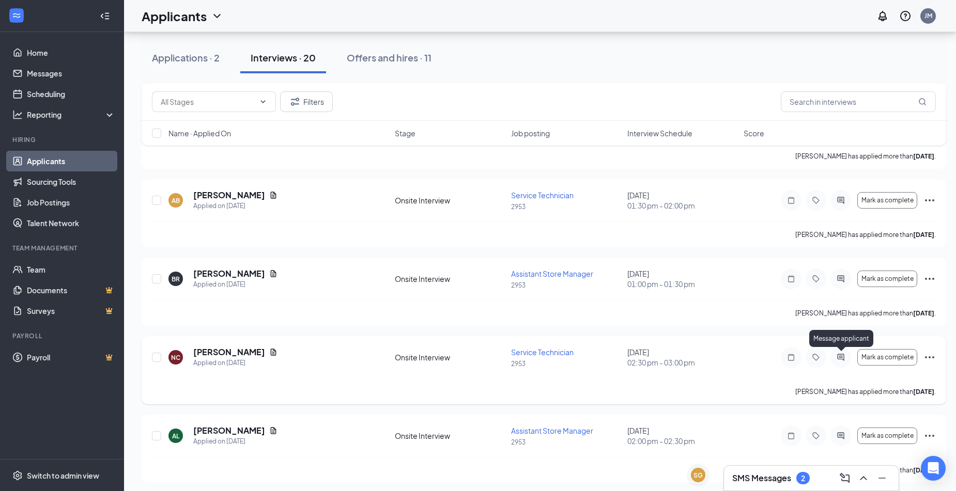
click at [839, 354] on icon "ActiveChat" at bounding box center [840, 357] width 7 height 7
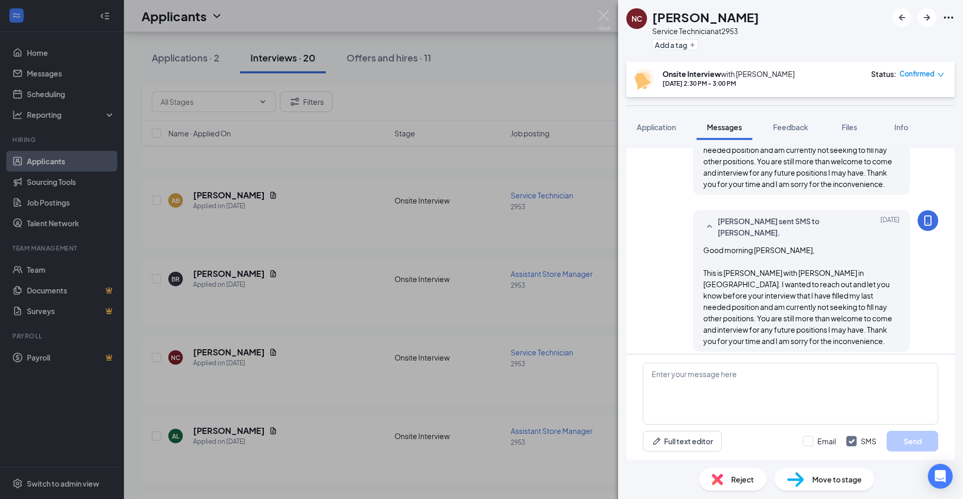
scroll to position [493, 0]
click at [292, 298] on div "NC [PERSON_NAME] Service Technician at 2953 Add a tag Onsite Interview with [PE…" at bounding box center [481, 249] width 963 height 499
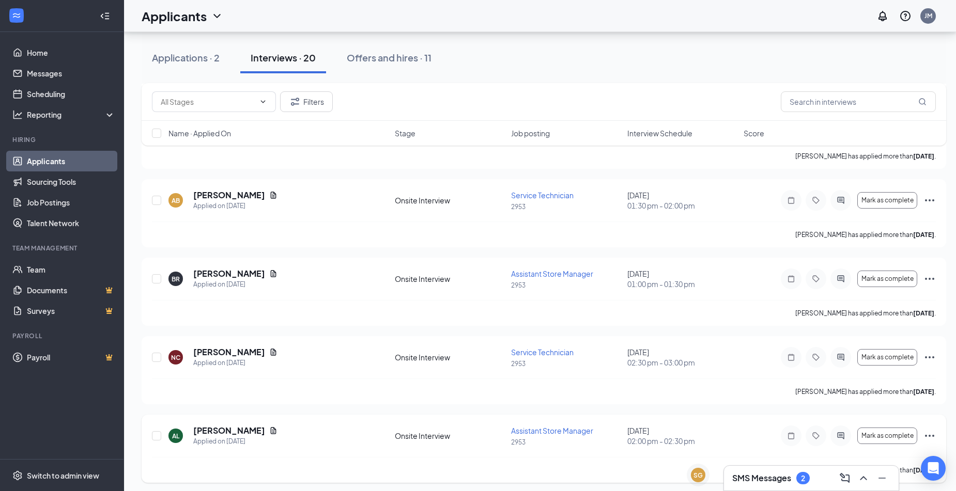
click at [840, 433] on icon "ActiveChat" at bounding box center [840, 436] width 12 height 8
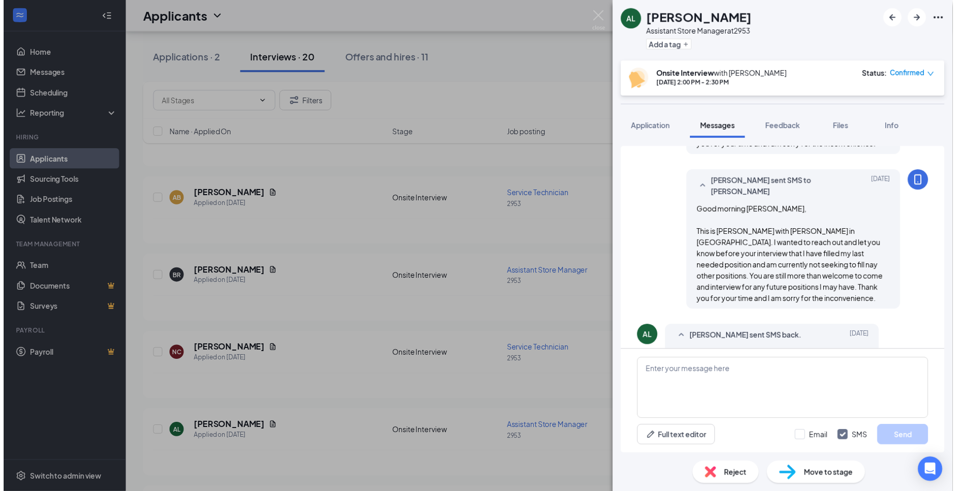
scroll to position [519, 0]
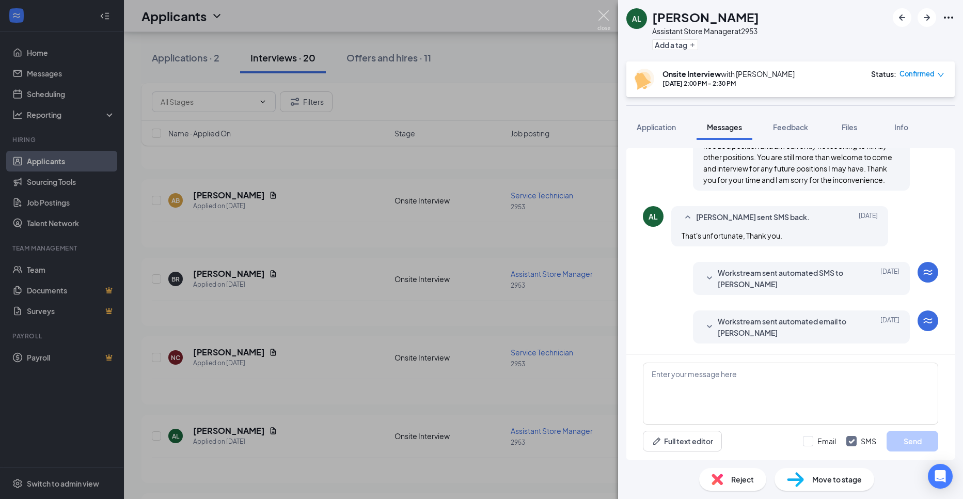
click at [602, 20] on img at bounding box center [604, 20] width 13 height 20
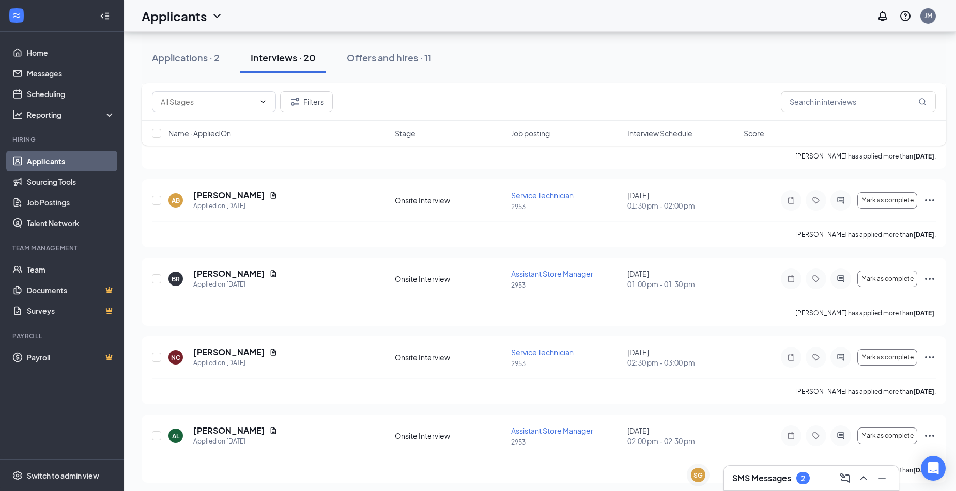
click at [807, 482] on div "2" at bounding box center [802, 478] width 13 height 12
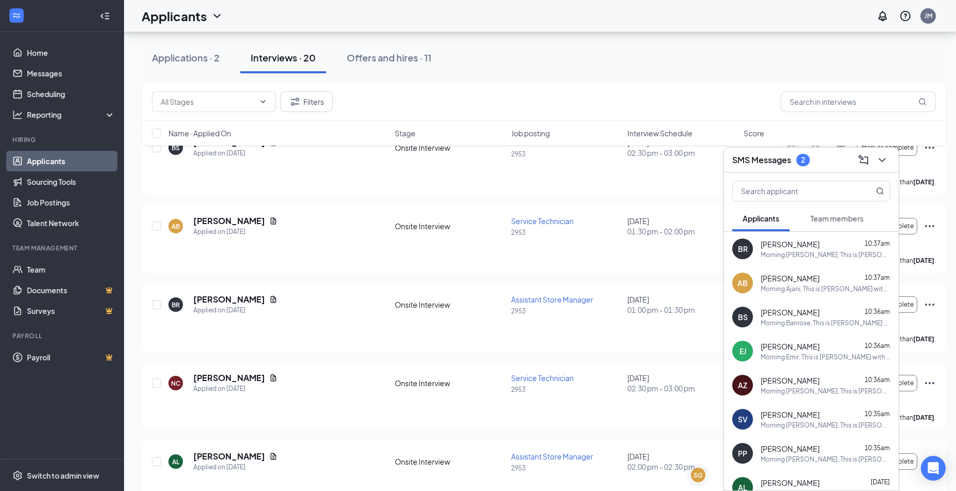
scroll to position [362, 0]
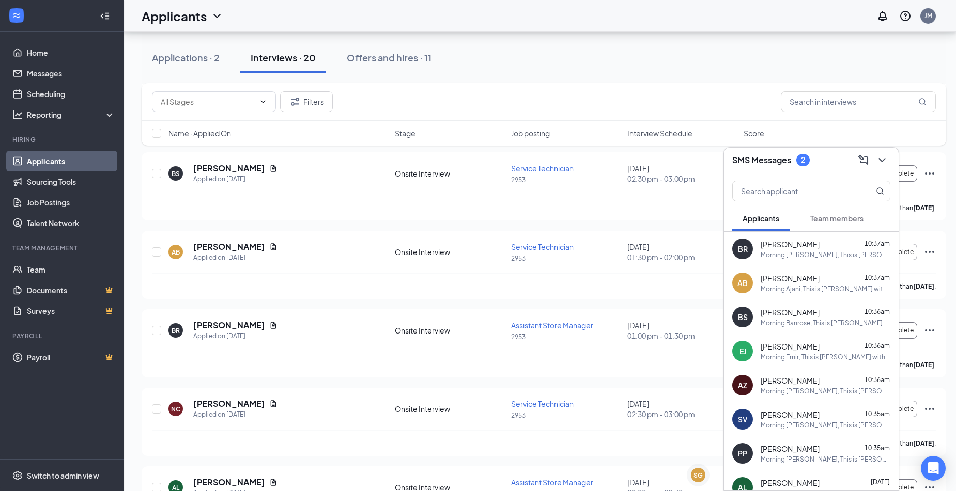
click at [819, 217] on span "Team members" at bounding box center [836, 218] width 53 height 9
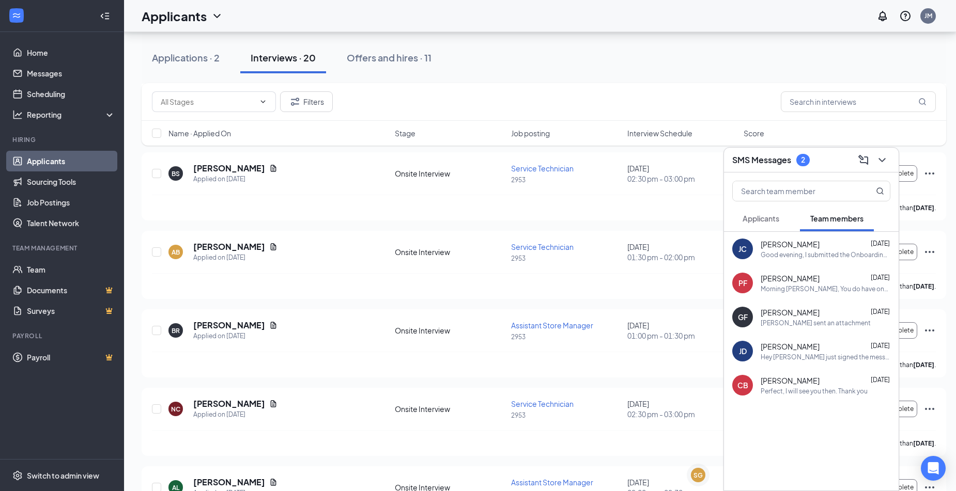
click at [764, 215] on span "Applicants" at bounding box center [760, 218] width 37 height 9
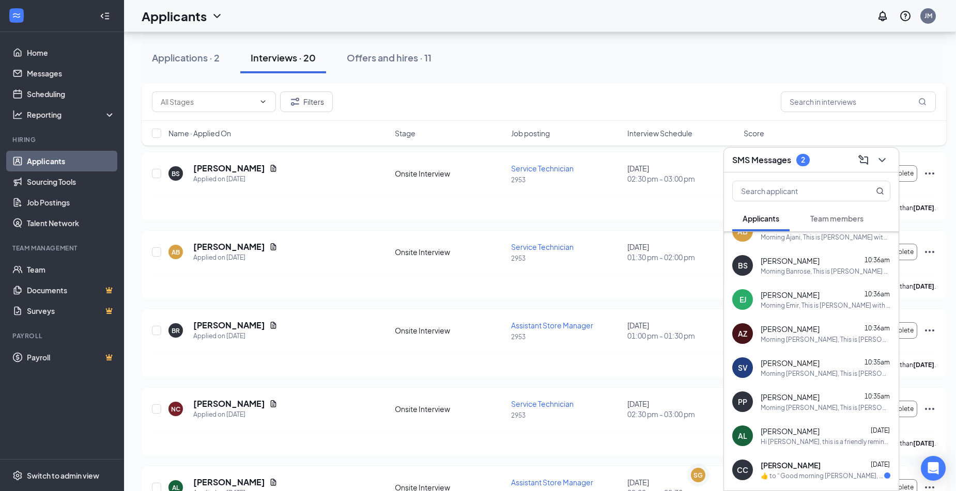
scroll to position [103, 0]
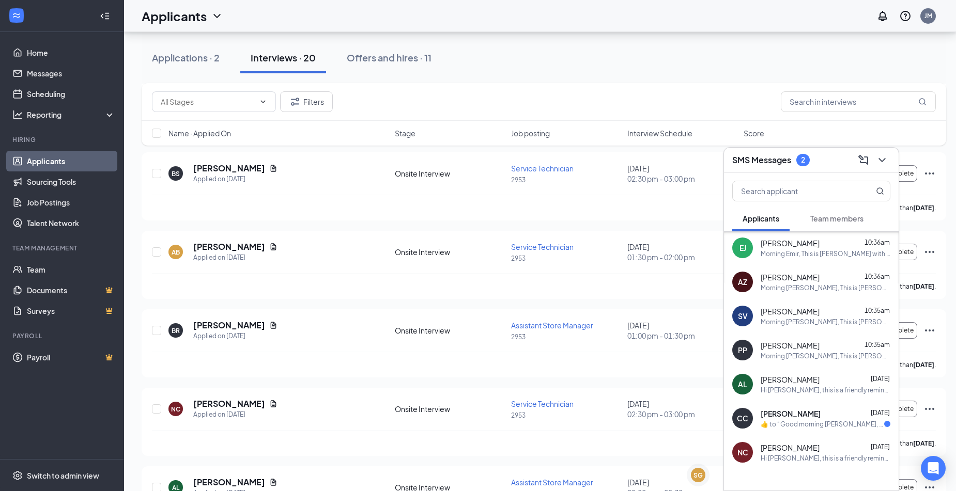
click at [827, 388] on div "Hi [PERSON_NAME], this is a friendly reminder. Your meeting with [PERSON_NAME] …" at bounding box center [825, 390] width 130 height 9
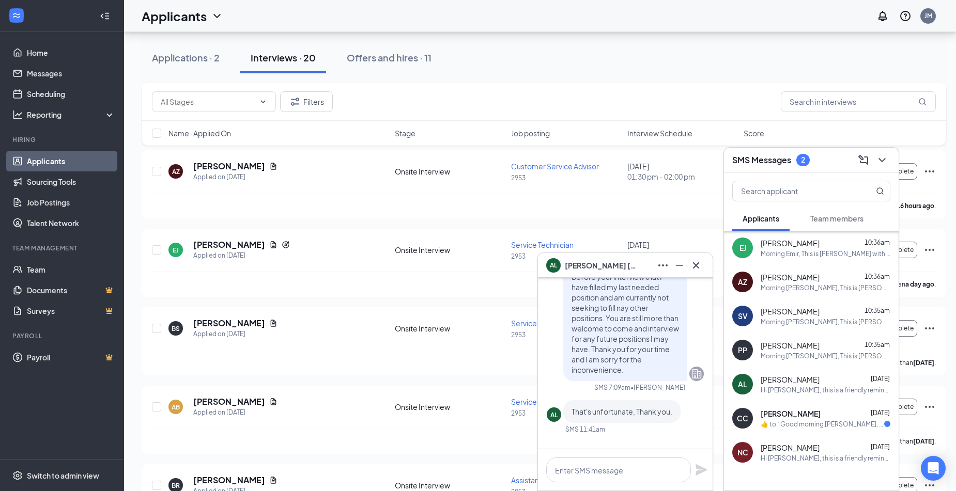
scroll to position [-258, 0]
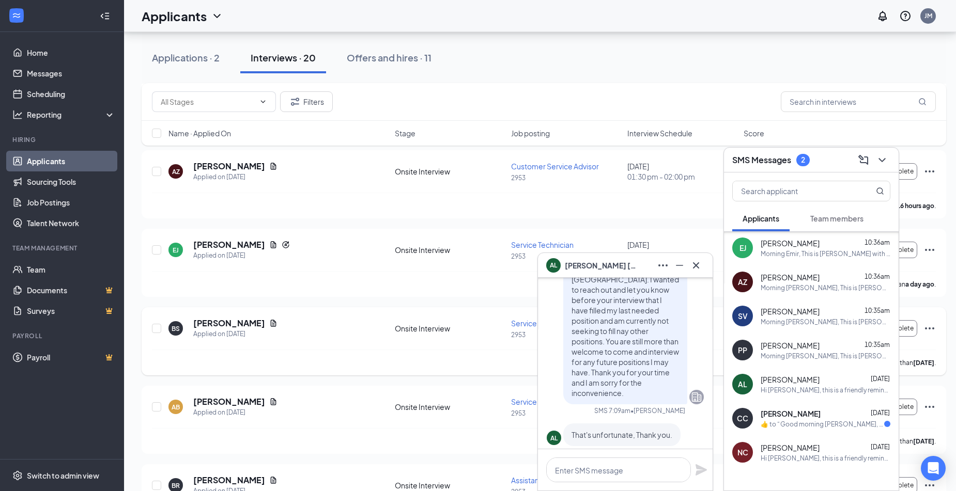
click at [497, 357] on div "[PERSON_NAME] has applied more than [DATE] ." at bounding box center [544, 363] width 784 height 26
click at [699, 271] on icon "Cross" at bounding box center [696, 265] width 12 height 12
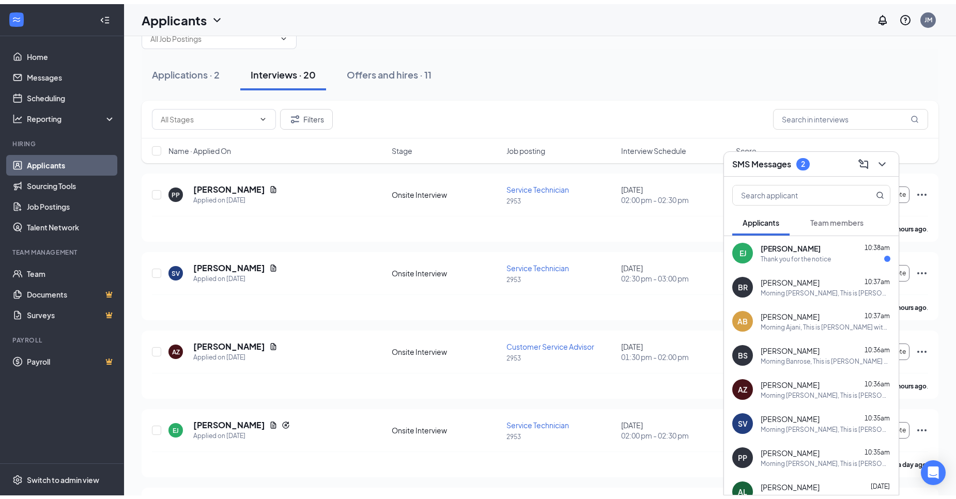
scroll to position [0, 0]
